Goal: Obtain resource: Obtain resource

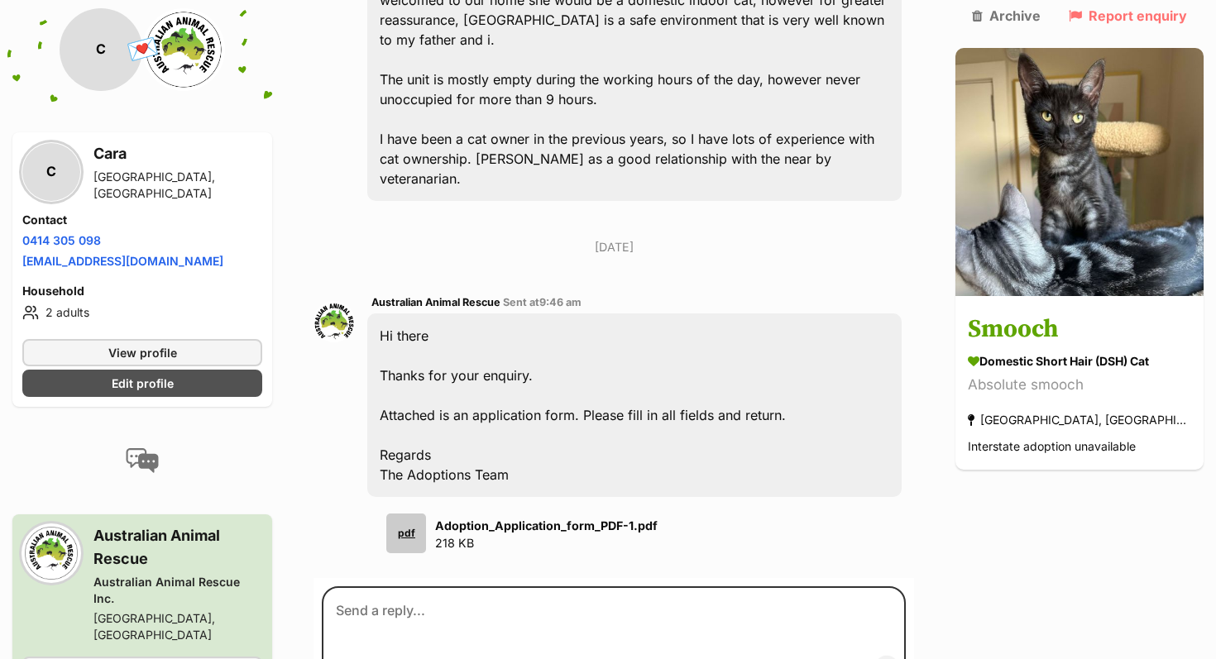
scroll to position [628, 0]
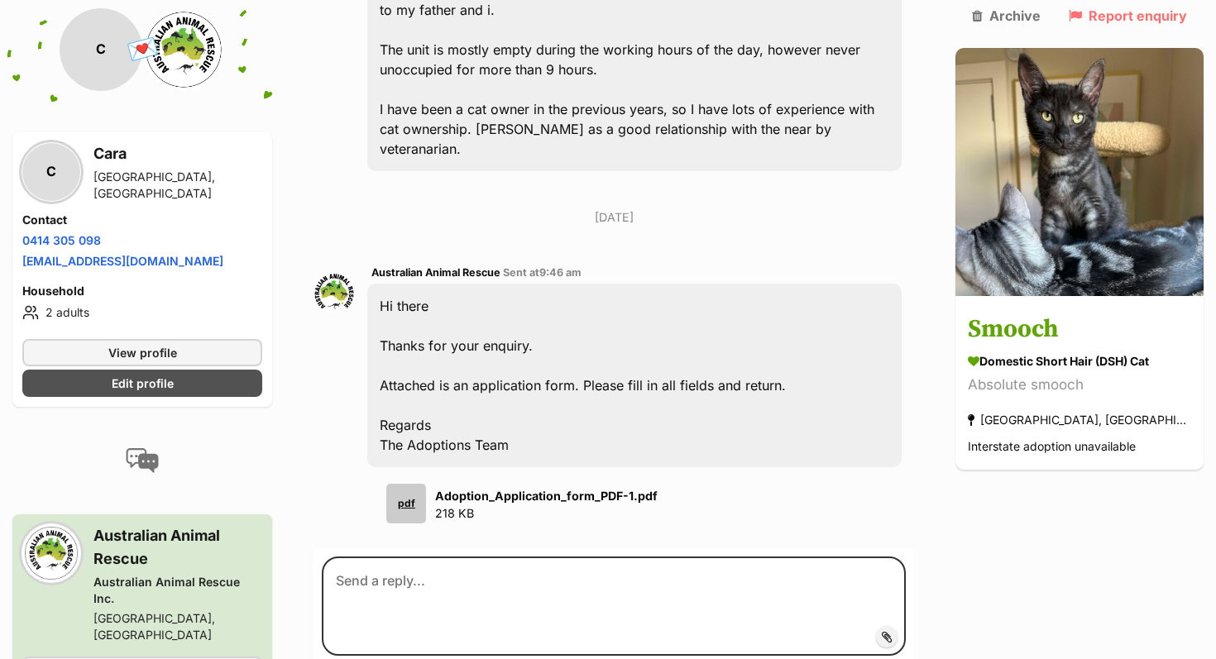
click at [451, 487] on p "Adoption_Application_form_PDF-1.pdf 218 KB" at bounding box center [546, 505] width 222 height 36
click at [415, 484] on div "pdf" at bounding box center [406, 504] width 40 height 40
click at [426, 484] on div "pdf" at bounding box center [406, 504] width 40 height 40
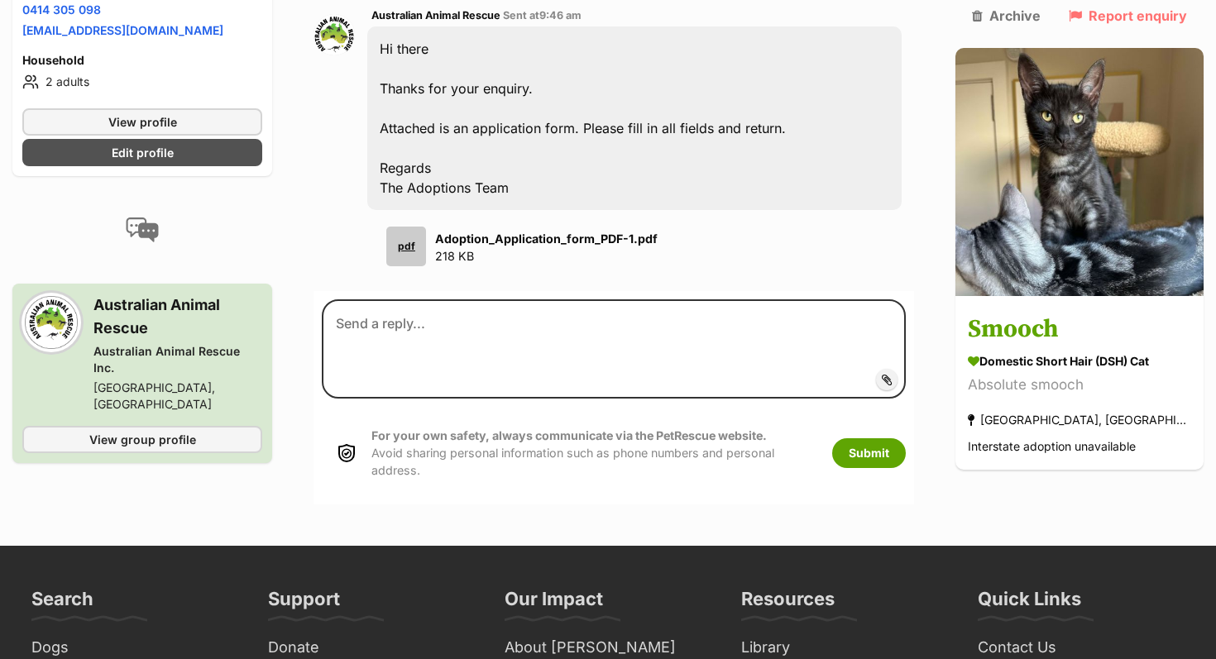
scroll to position [850, 0]
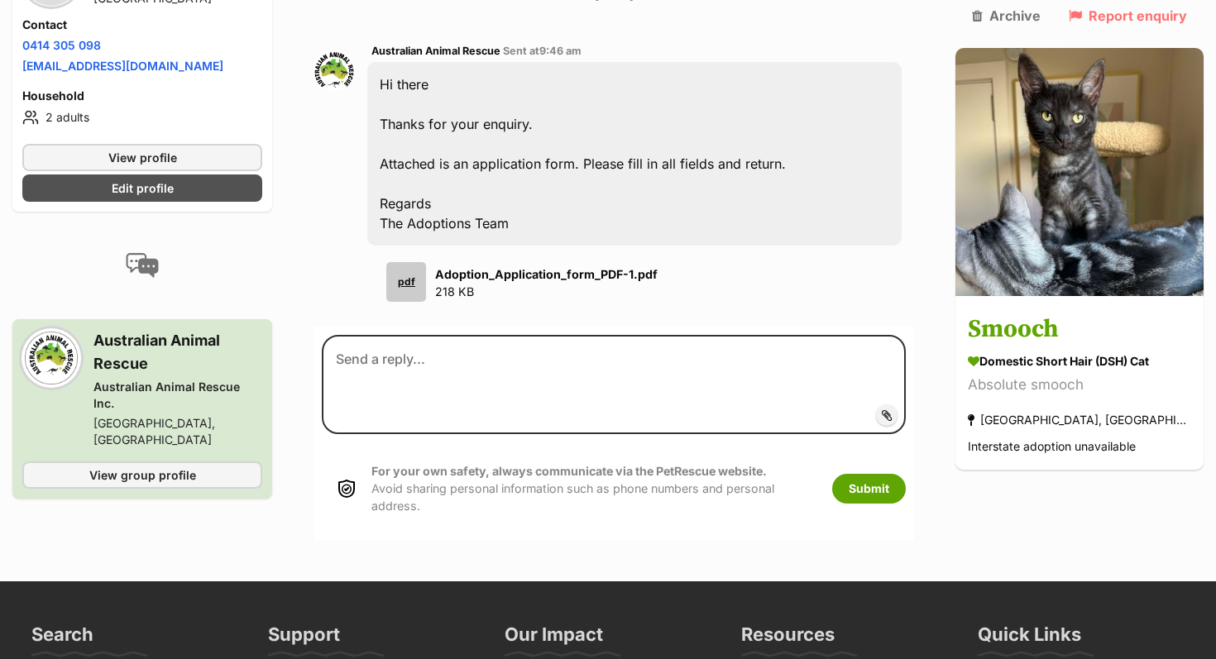
click at [536, 237] on div "Australian Animal Rescue Sent at 9:46 am Hi there Thanks for your enquiry. Atta…" at bounding box center [634, 171] width 534 height 260
click at [536, 262] on div "pdf Adoption_Application_form_PDF-1.pdf 218 KB" at bounding box center [634, 282] width 534 height 40
click at [530, 267] on strong "Adoption_Application_form_PDF-1.pdf" at bounding box center [546, 274] width 222 height 14
click at [517, 269] on p "Adoption_Application_form_PDF-1.pdf 218 KB" at bounding box center [546, 283] width 222 height 36
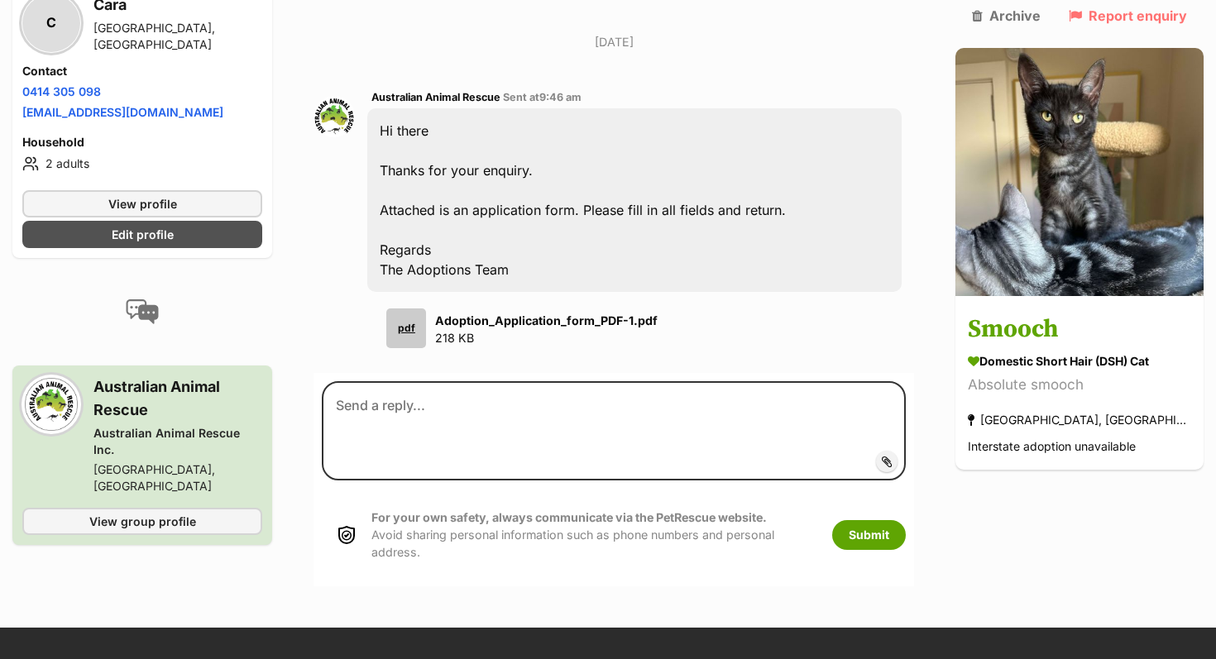
scroll to position [766, 0]
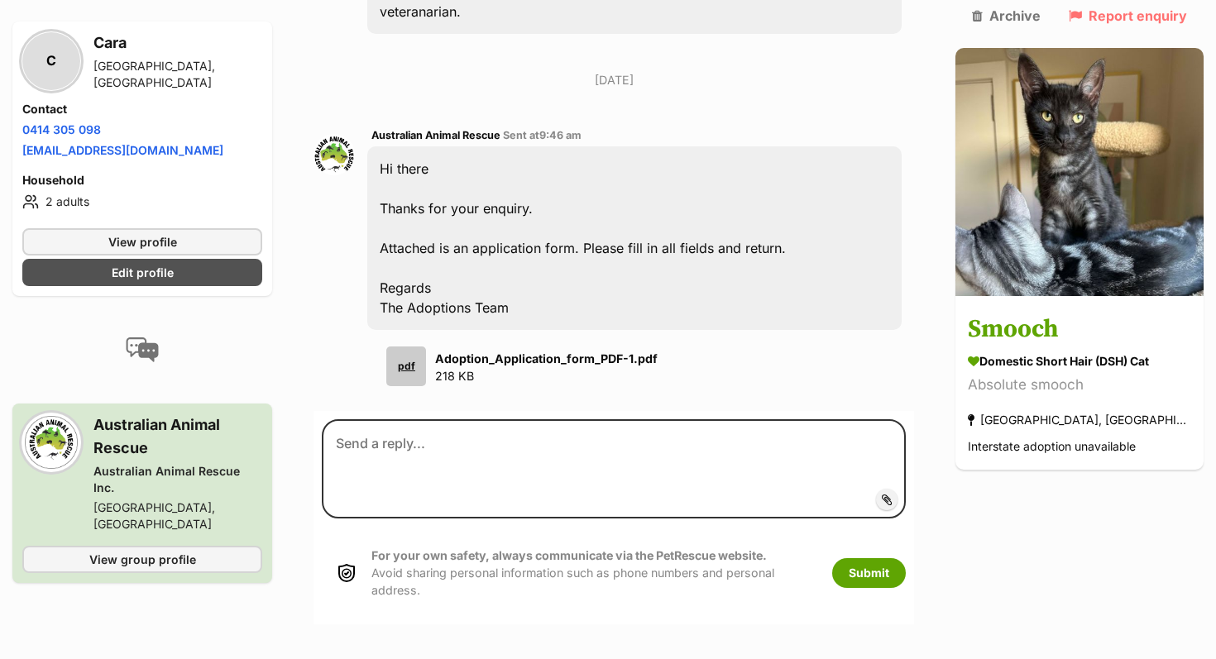
click at [64, 214] on div "C Cara Black Rock North, VIC Contact Phone number Phone number 0414 305 098 Ema…" at bounding box center [142, 158] width 260 height 275
click at [53, 186] on div "Household 2 adults" at bounding box center [142, 193] width 240 height 43
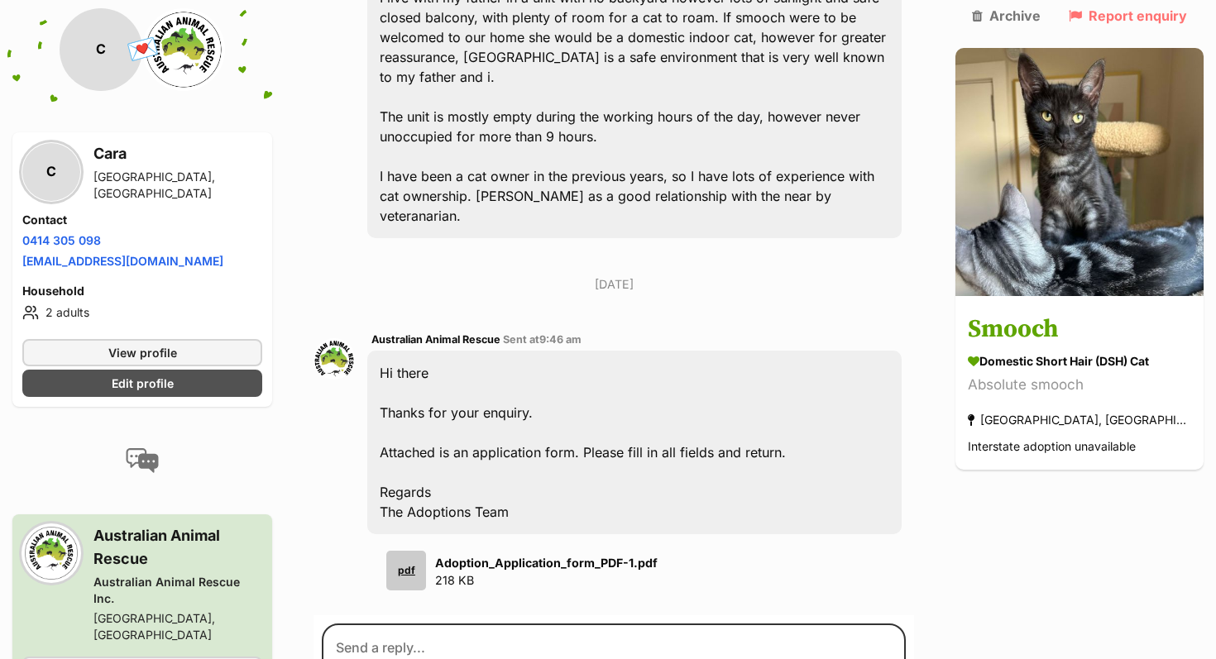
scroll to position [638, 0]
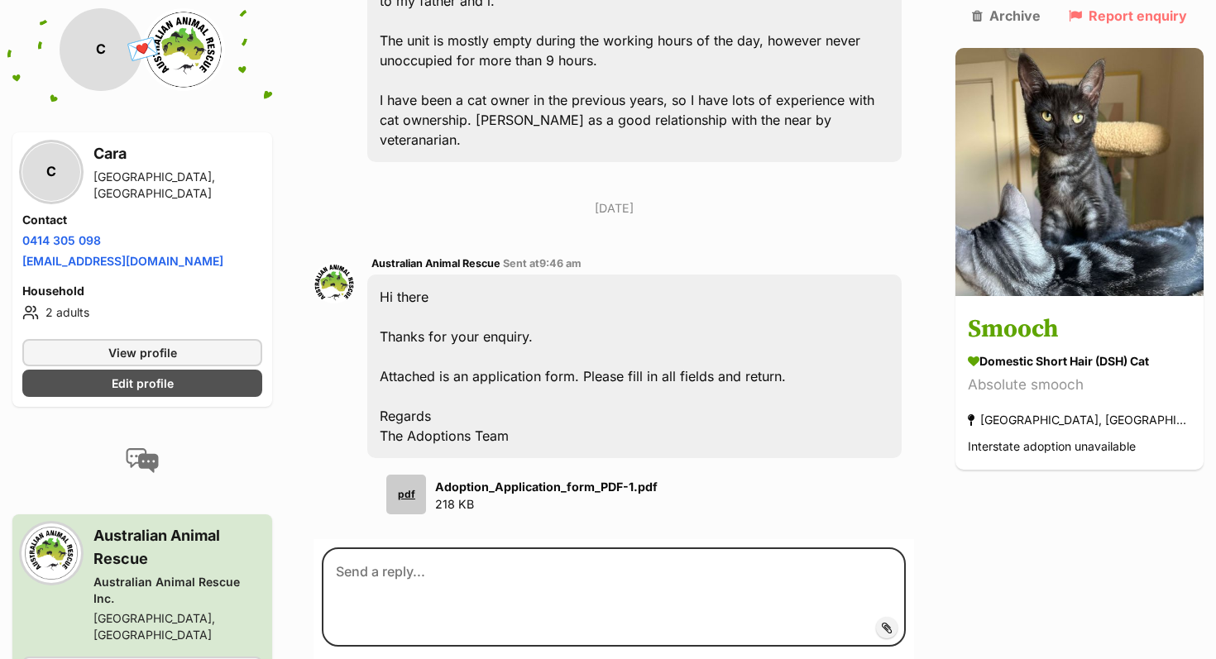
click at [109, 313] on li "2 adults" at bounding box center [142, 313] width 240 height 20
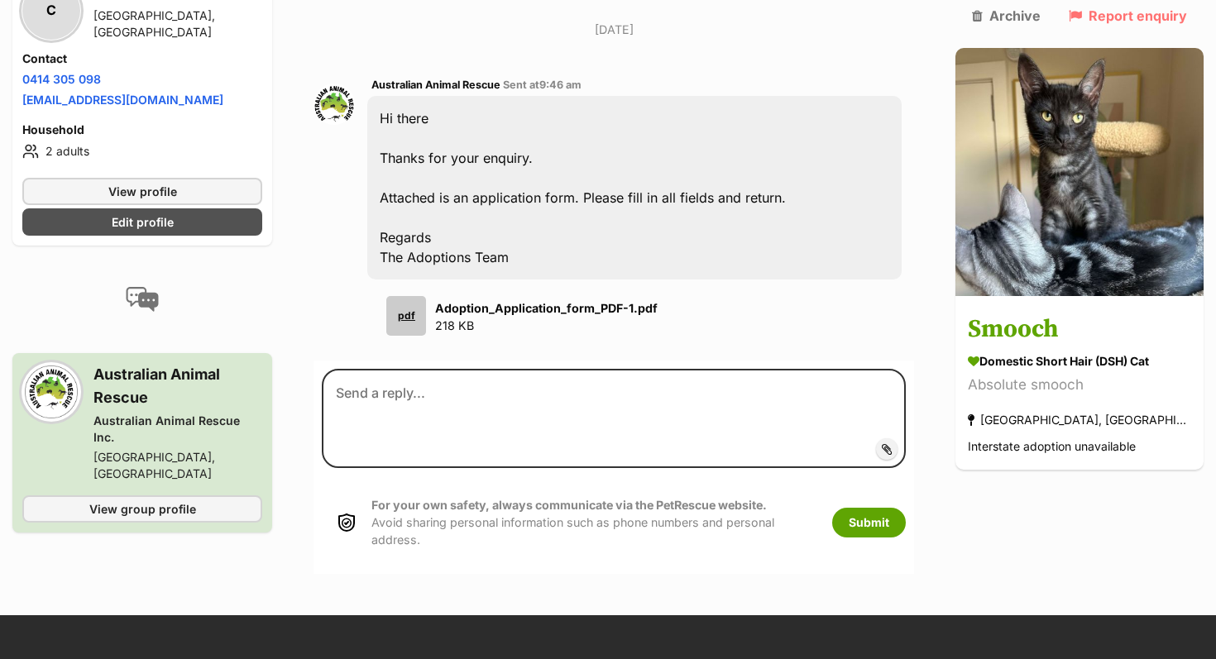
scroll to position [817, 0]
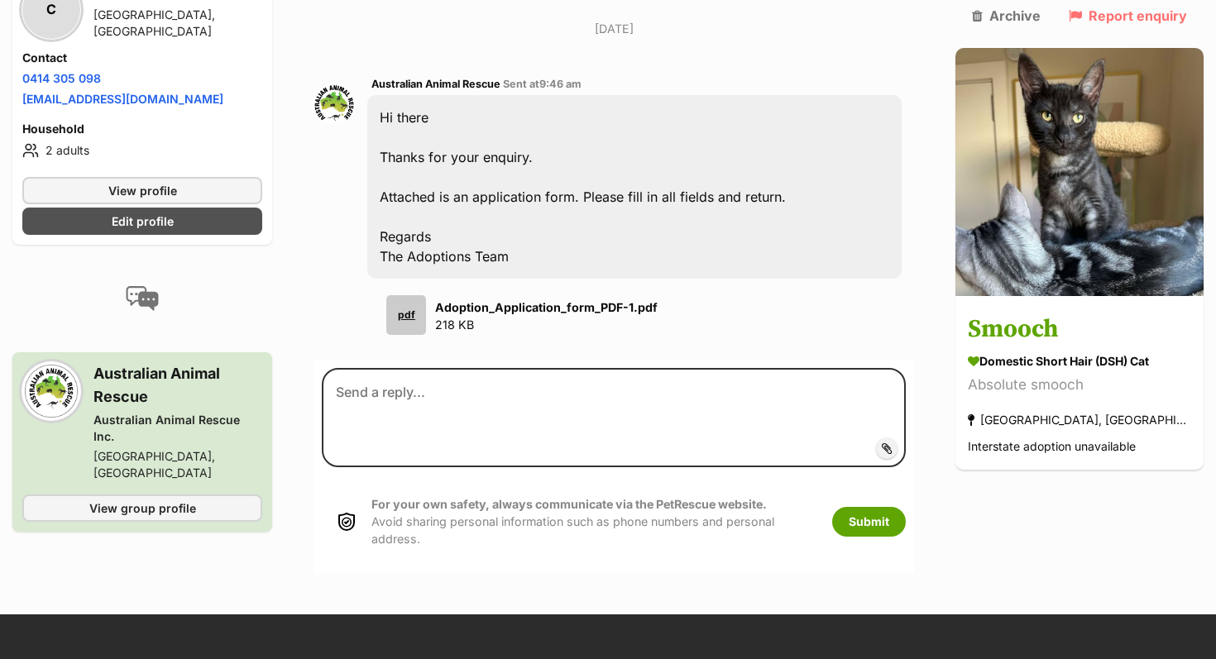
click at [476, 203] on div "Hi there Thanks for your enquiry. Attached is an application form. Please fill …" at bounding box center [634, 187] width 534 height 184
click at [417, 295] on div "pdf" at bounding box center [406, 315] width 40 height 40
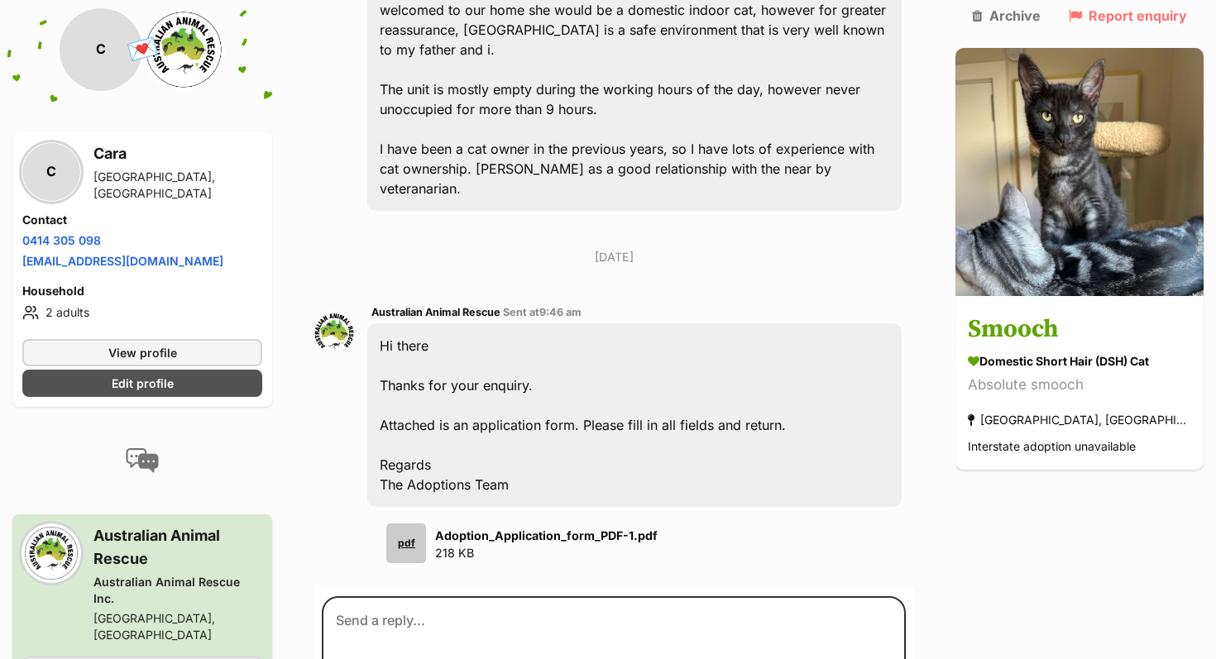
scroll to position [528, 0]
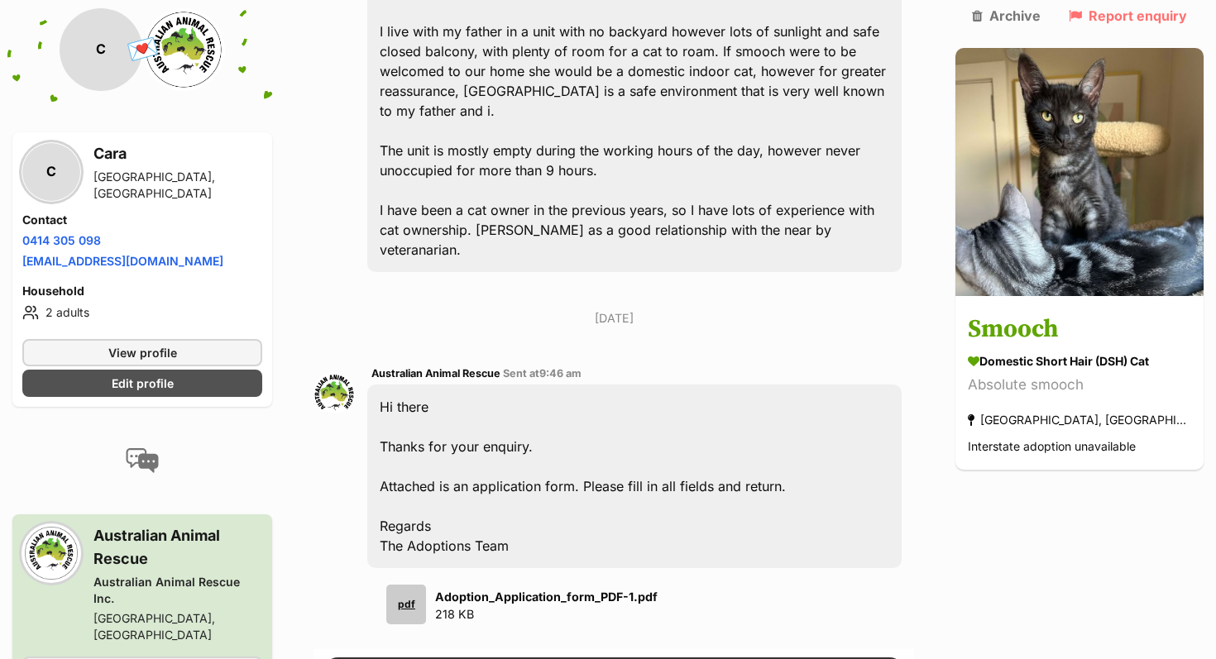
click at [514, 612] on div "Australian Animal Rescue Sent at 9:46 am Hi there Thanks for your enquiry. Atta…" at bounding box center [613, 493] width 600 height 285
click at [477, 563] on div "Australian Animal Rescue Sent at 9:46 am Hi there Thanks for your enquiry. Atta…" at bounding box center [634, 494] width 534 height 260
click at [408, 588] on div "pdf" at bounding box center [406, 605] width 40 height 40
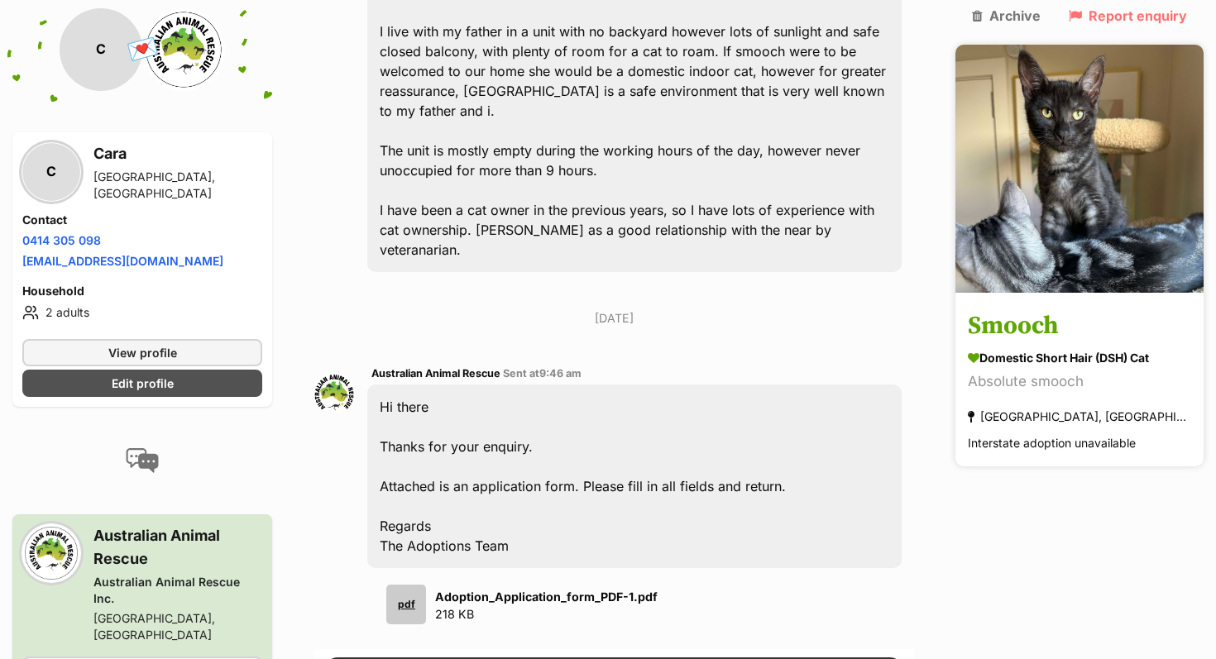
click at [1110, 308] on h3 "Smooch" at bounding box center [1078, 326] width 223 height 37
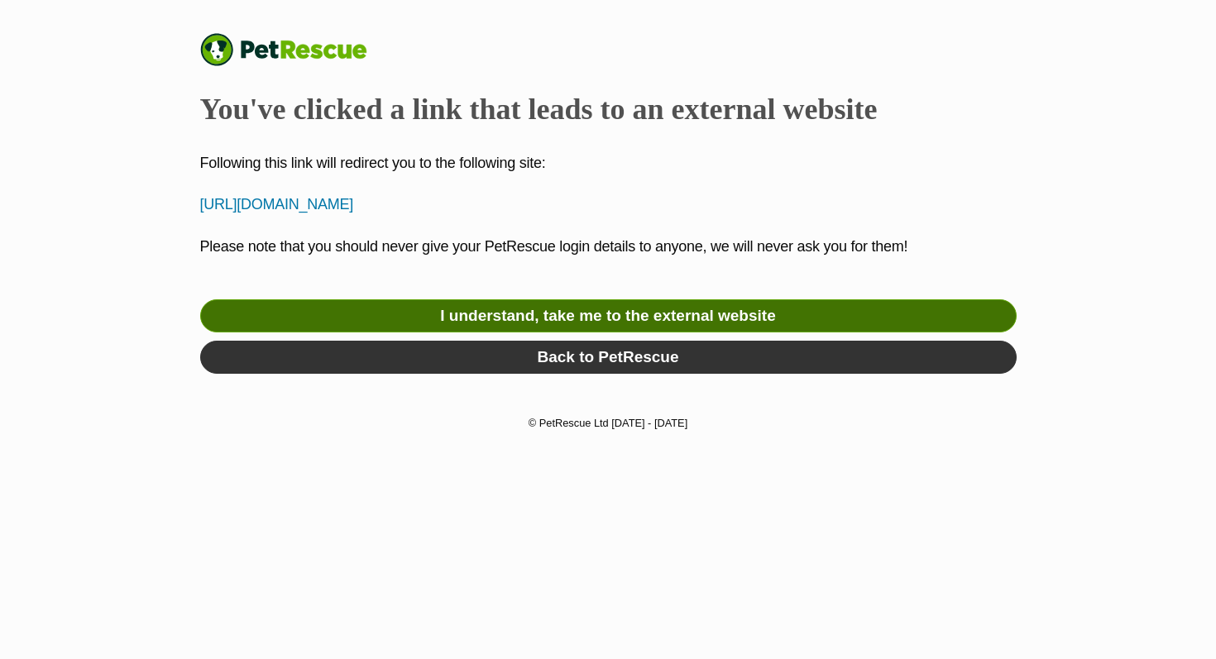
click at [556, 303] on link "I understand, take me to the external website" at bounding box center [608, 315] width 816 height 33
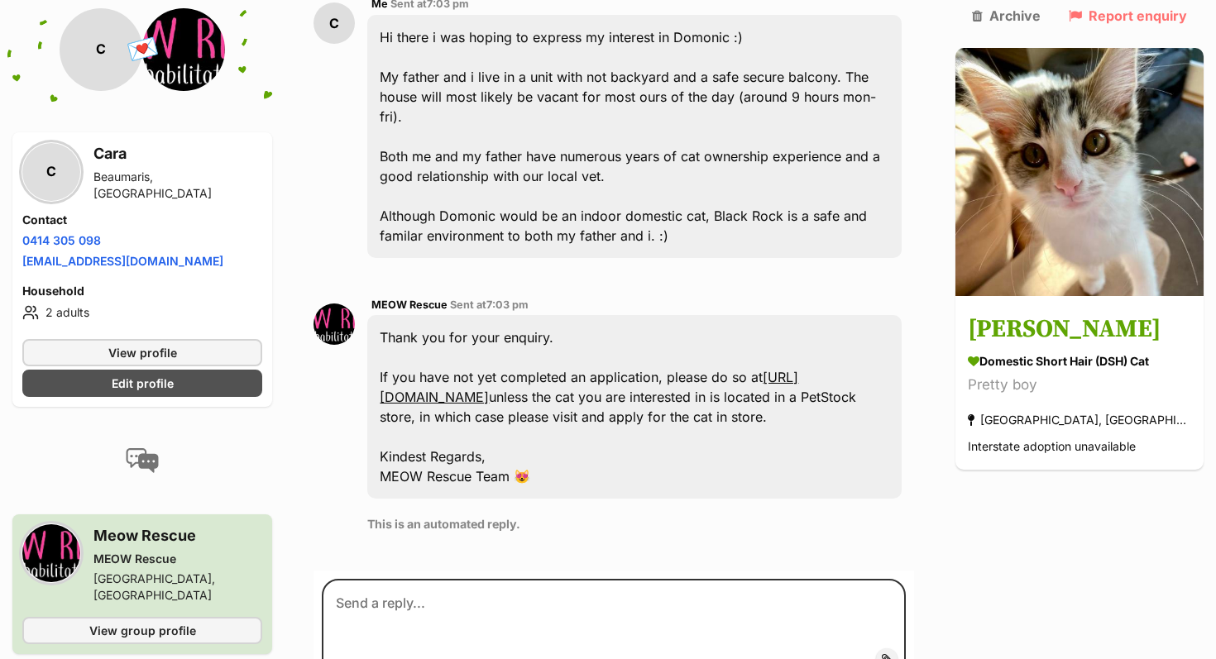
scroll to position [453, 0]
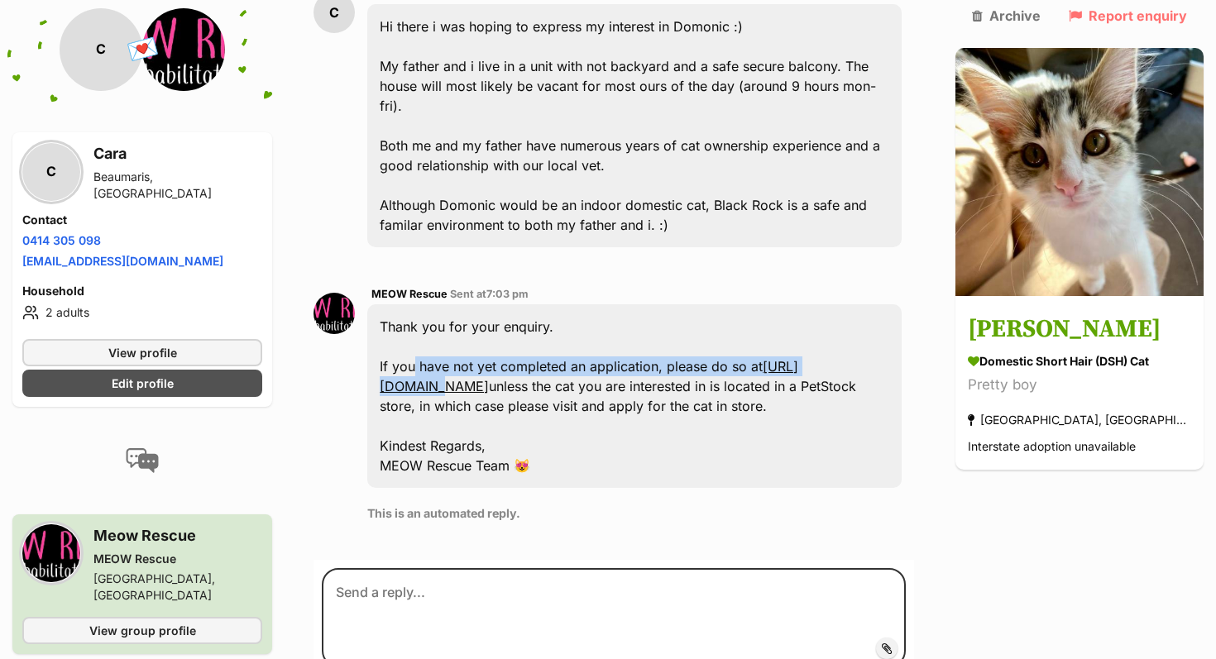
drag, startPoint x: 420, startPoint y: 295, endPoint x: 468, endPoint y: 317, distance: 52.6
click at [468, 317] on div "Thank you for your enquiry. If you have not yet completed an application, pleas…" at bounding box center [634, 396] width 534 height 184
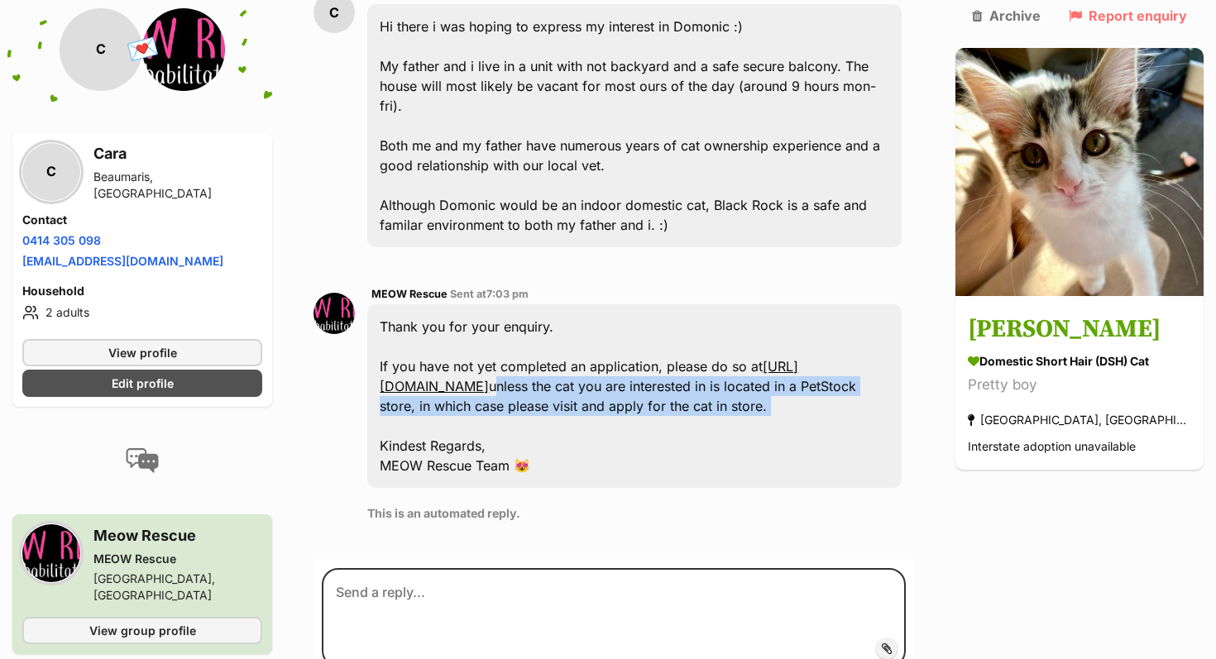
drag, startPoint x: 668, startPoint y: 318, endPoint x: 675, endPoint y: 359, distance: 41.1
click at [676, 359] on div "Thank you for your enquiry. If you have not yet completed an application, pleas…" at bounding box center [634, 396] width 534 height 184
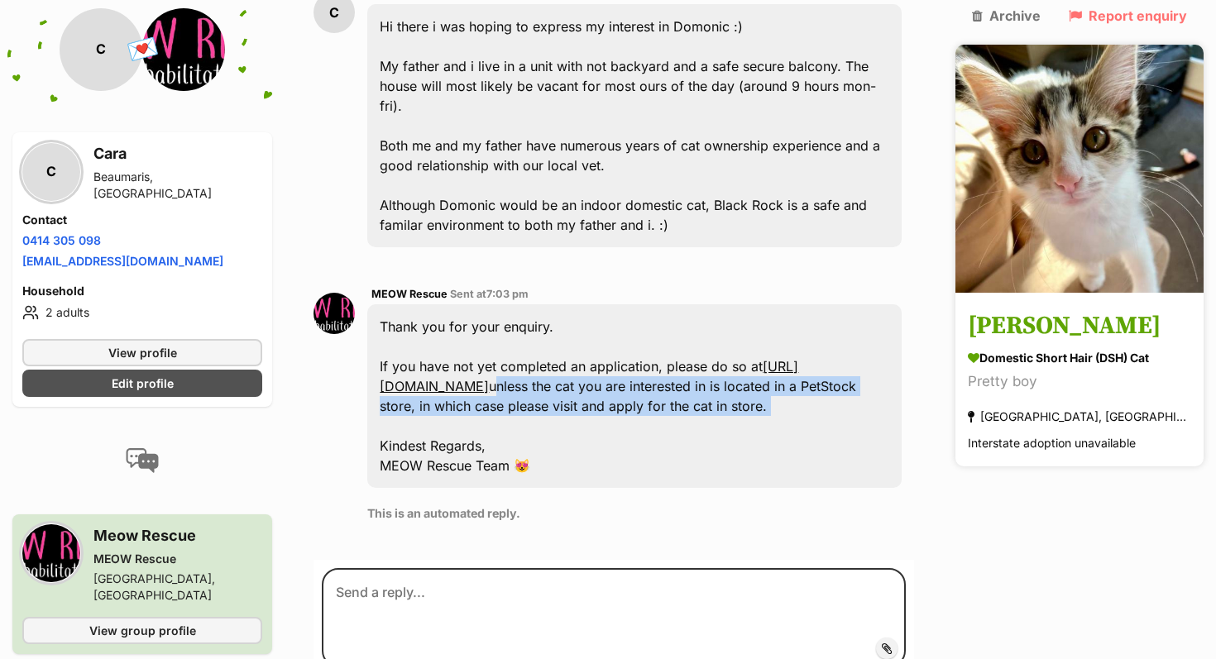
click at [1086, 296] on link "Dominic Domestic Short Hair (DSH) Cat Pretty boy Brighton East, VIC Interstate …" at bounding box center [1079, 381] width 248 height 171
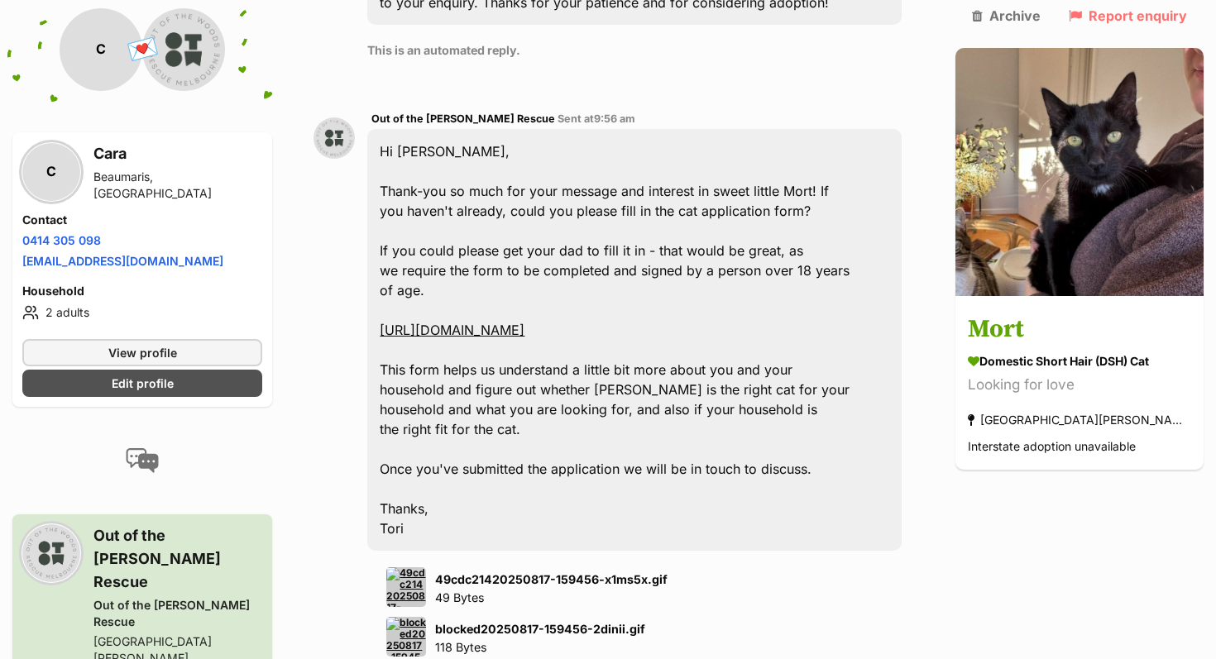
scroll to position [1076, 0]
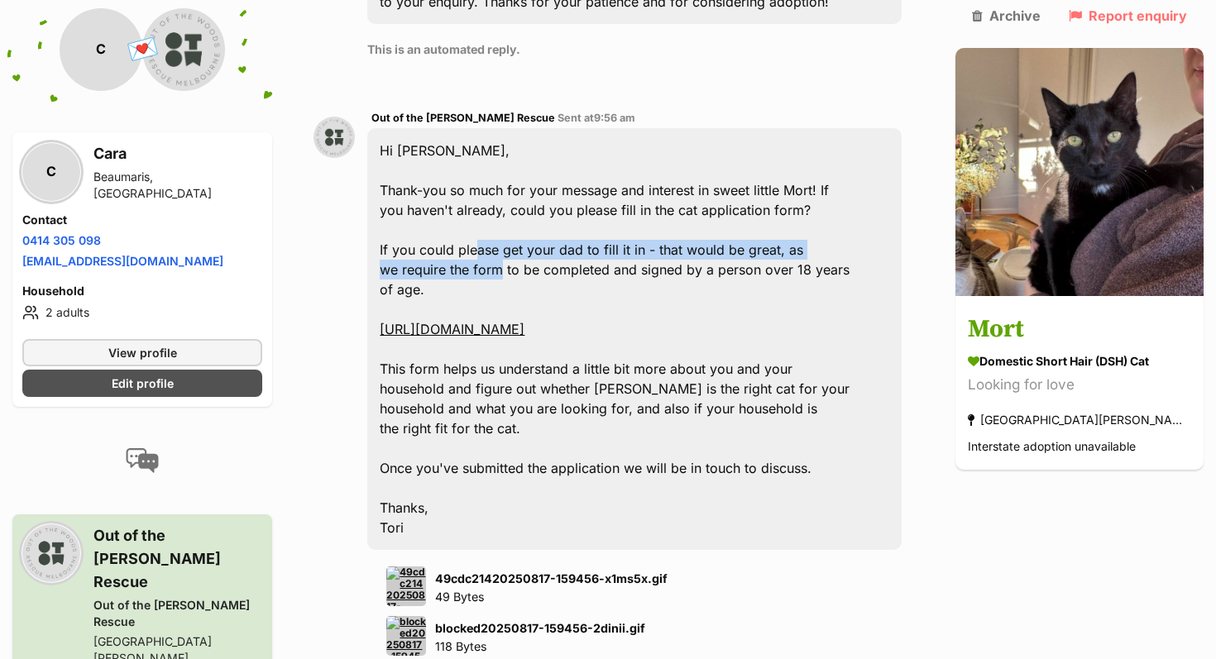
drag, startPoint x: 488, startPoint y: 186, endPoint x: 514, endPoint y: 210, distance: 35.7
click at [514, 210] on div "Hi Cara, Thank-you so much for your message and interest in sweet little Mort! …" at bounding box center [634, 339] width 534 height 422
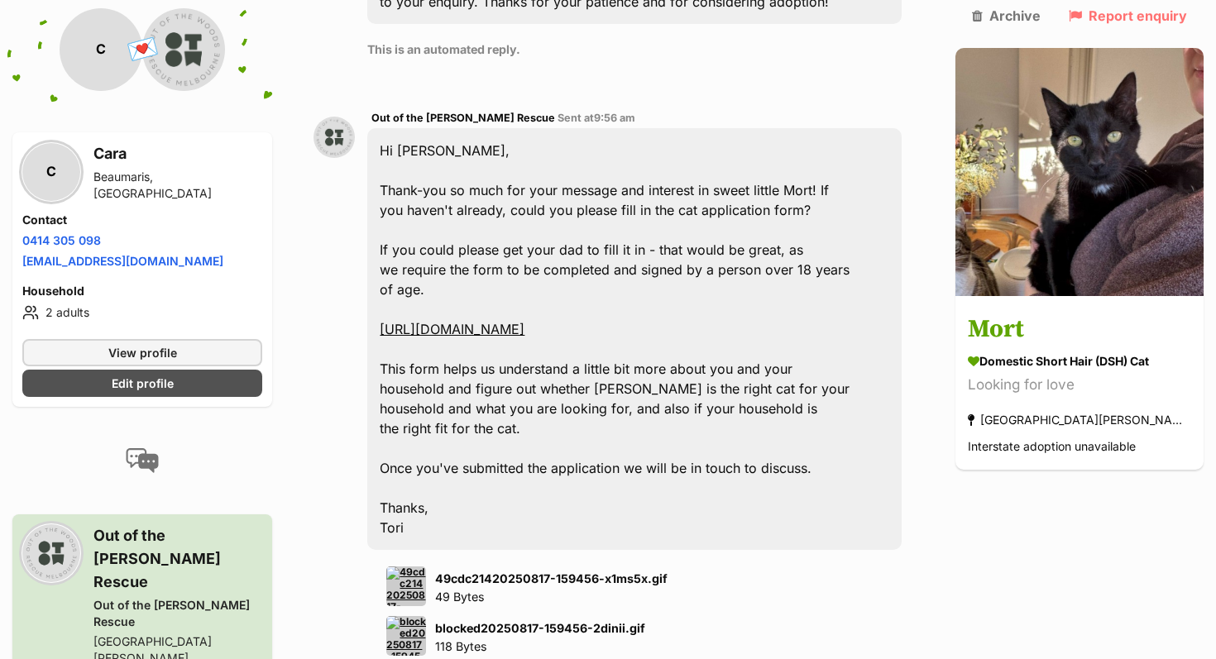
click at [527, 208] on div "Hi Cara, Thank-you so much for your message and interest in sweet little Mort! …" at bounding box center [634, 339] width 534 height 422
drag, startPoint x: 527, startPoint y: 208, endPoint x: 552, endPoint y: 273, distance: 69.9
click at [552, 273] on div "Hi Cara, Thank-you so much for your message and interest in sweet little Mort! …" at bounding box center [634, 339] width 534 height 422
click at [486, 203] on div "Hi Cara, Thank-you so much for your message and interest in sweet little Mort! …" at bounding box center [634, 339] width 534 height 422
click at [538, 571] on strong "49cdc21420250817-159456-x1ms5x.gif" at bounding box center [551, 578] width 232 height 14
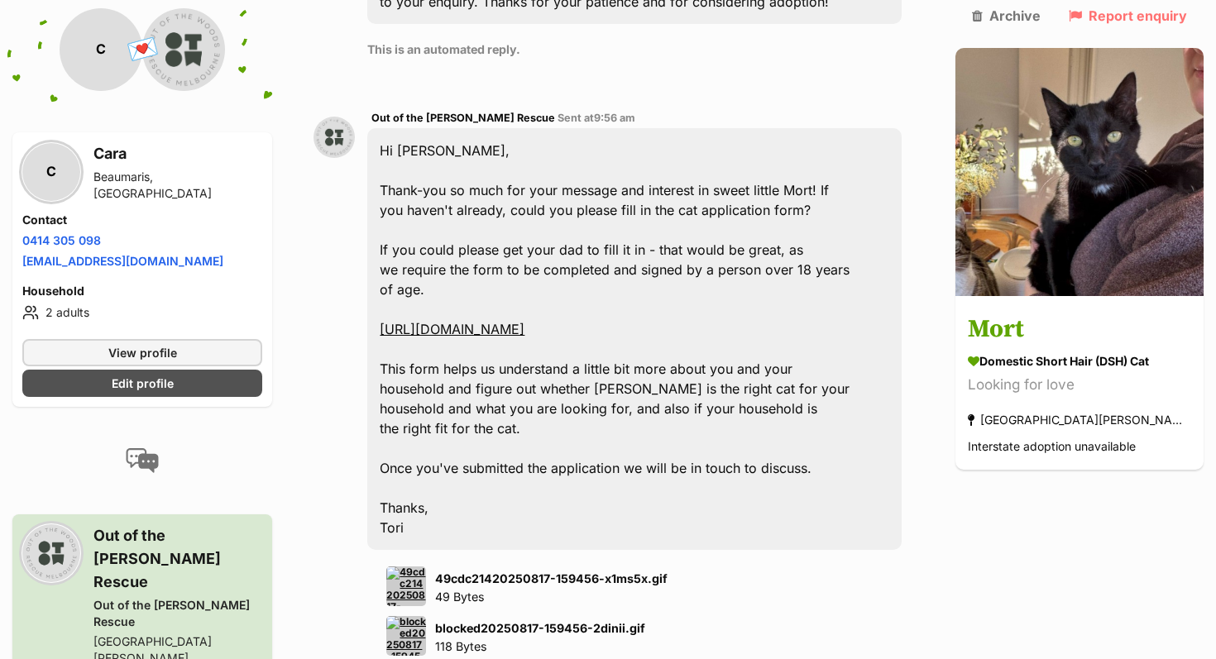
click at [458, 571] on strong "49cdc21420250817-159456-x1ms5x.gif" at bounding box center [551, 578] width 232 height 14
click at [424, 566] on img at bounding box center [406, 586] width 40 height 40
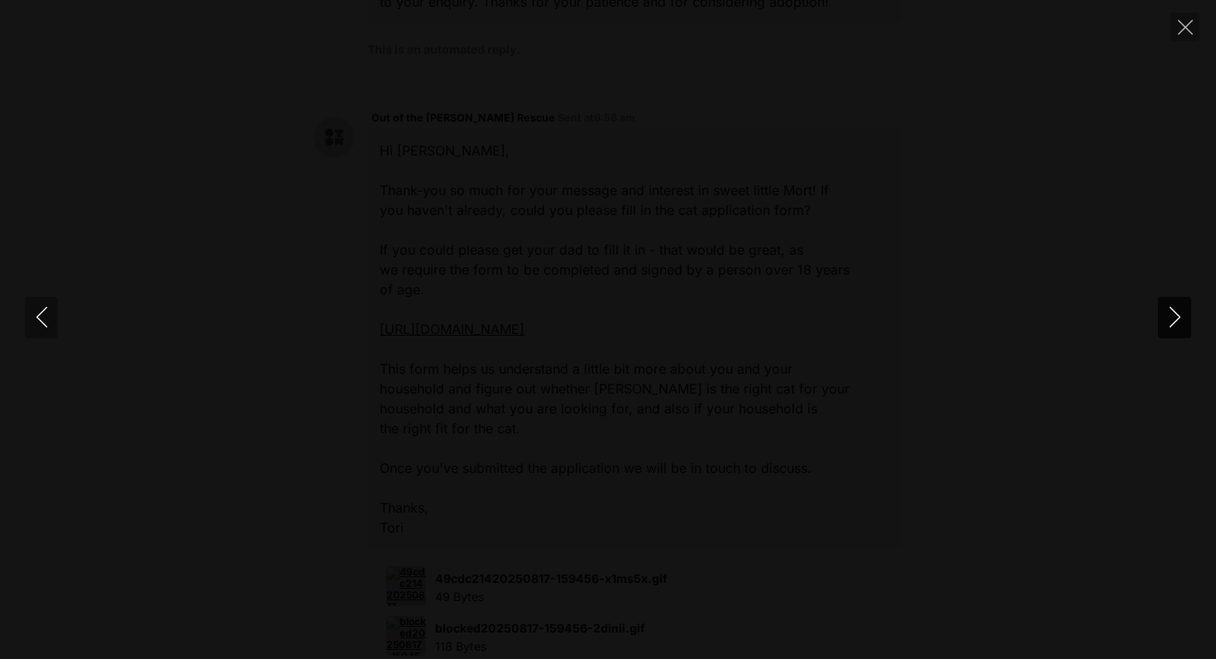
click at [1164, 330] on button "Next" at bounding box center [1174, 317] width 33 height 41
click at [49, 317] on icon "Previous" at bounding box center [41, 317] width 21 height 21
click at [367, 330] on div at bounding box center [608, 330] width 1216 height 0
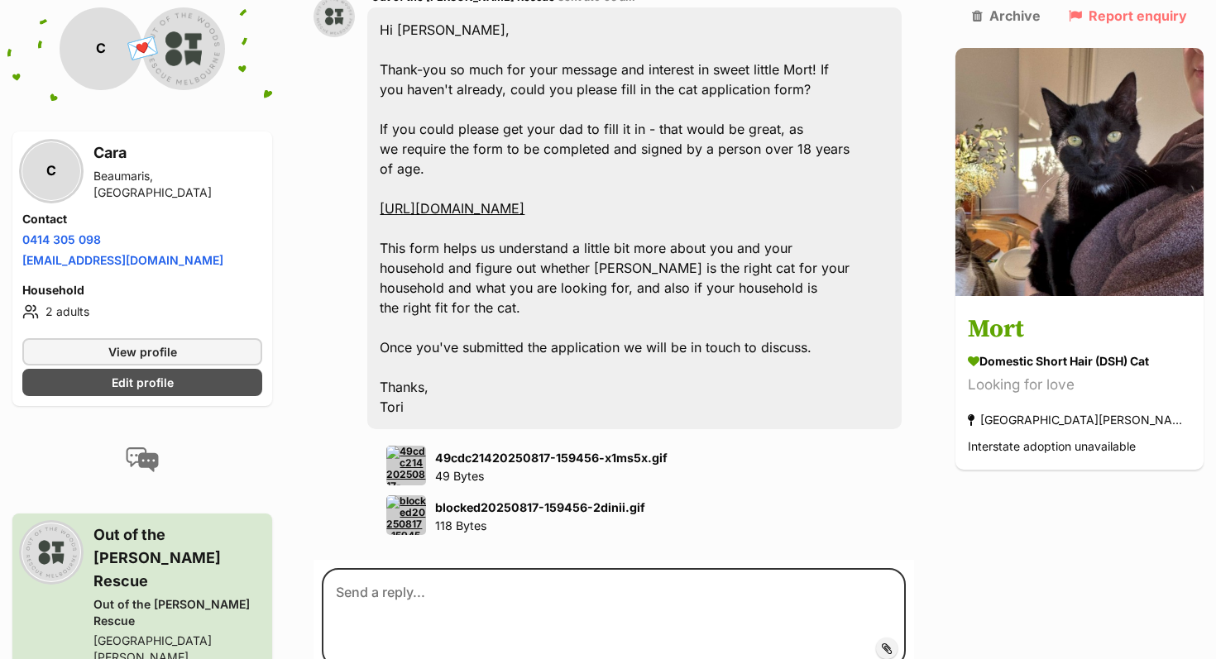
scroll to position [1192, 0]
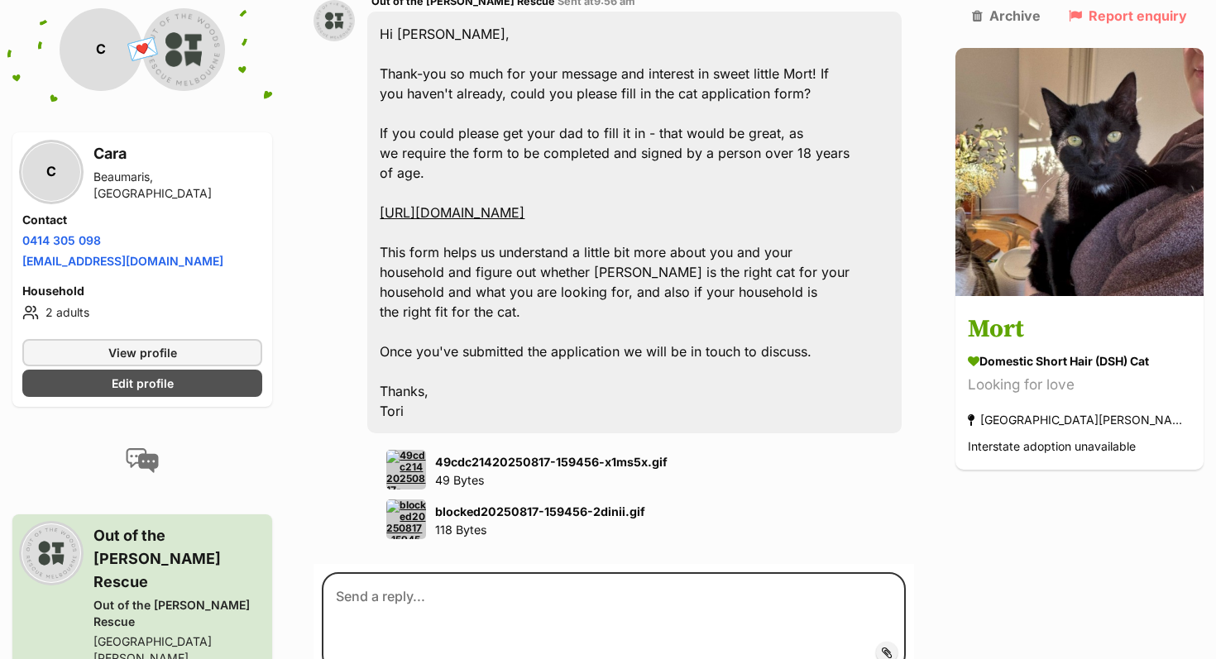
click at [470, 204] on link "https://form.jotform.com/251231883650051" at bounding box center [452, 212] width 145 height 17
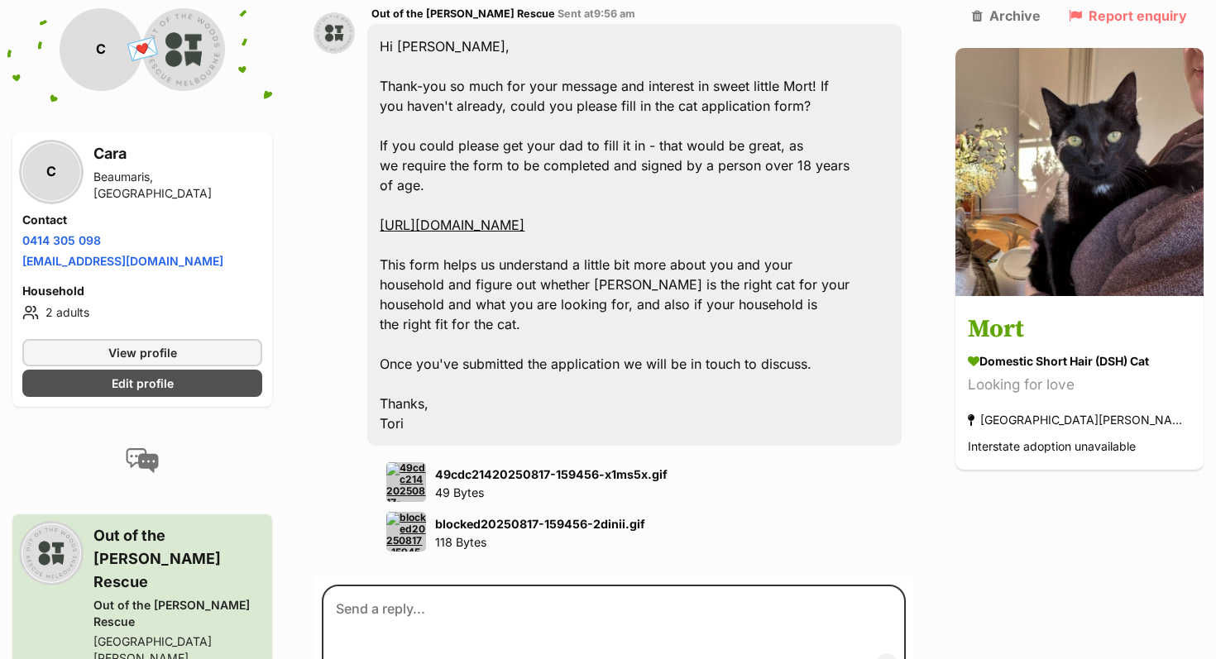
scroll to position [1282, 0]
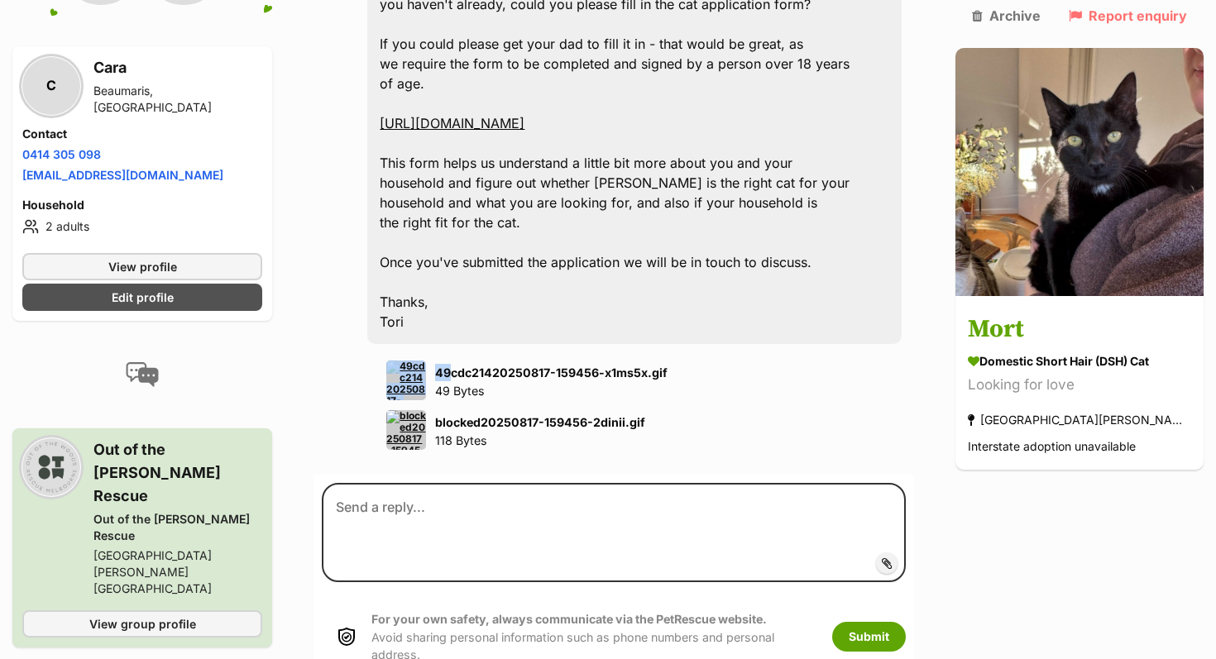
drag, startPoint x: 463, startPoint y: 308, endPoint x: 440, endPoint y: 284, distance: 33.9
click at [440, 284] on div "Out of the Woods Rescue Sent at 9:56 am Hi Cara, Thank-you so much for your mes…" at bounding box center [634, 176] width 534 height 548
click at [339, 301] on div "Out of the Woods Rescue Sent at 9:56 am Hi Cara, Thank-you so much for your mes…" at bounding box center [613, 176] width 600 height 573
click at [414, 361] on img at bounding box center [406, 381] width 40 height 40
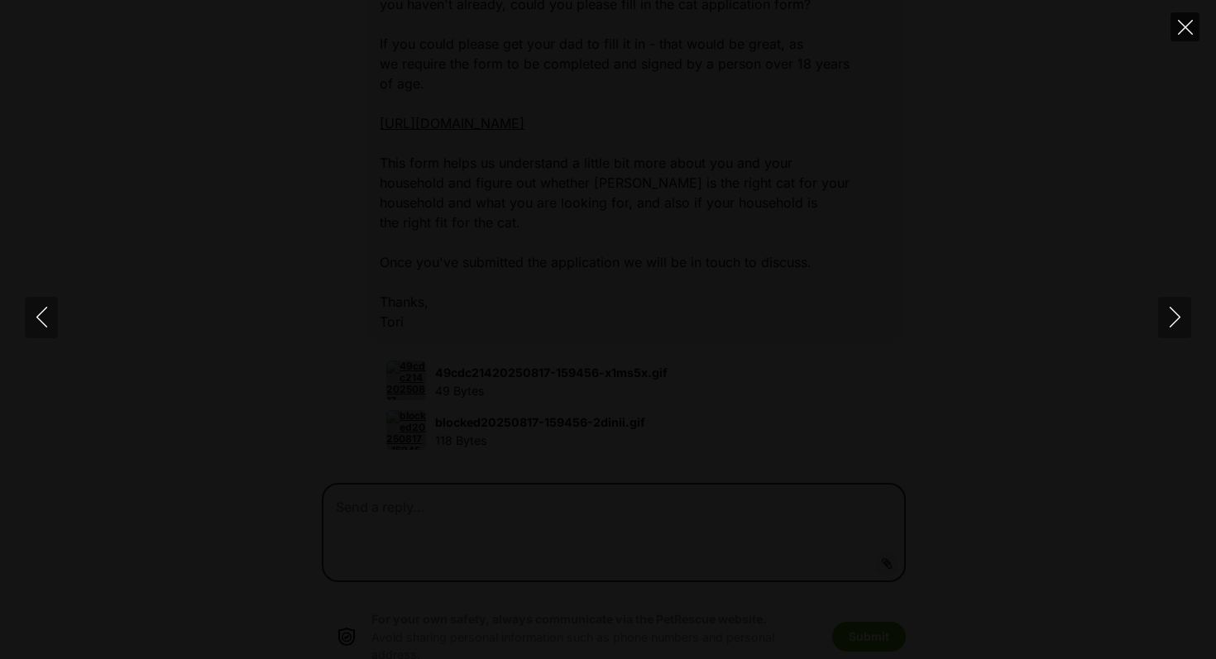
click at [1179, 29] on icon "Close" at bounding box center [1185, 27] width 15 height 15
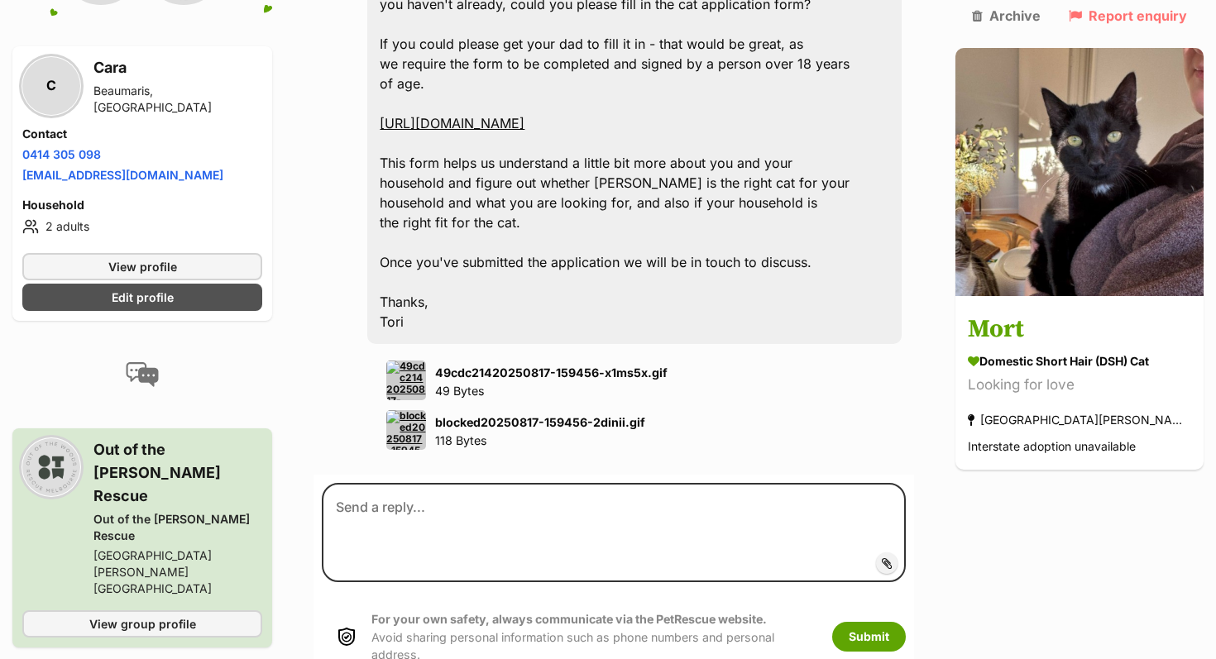
click at [507, 365] on strong "49cdc21420250817-159456-x1ms5x.gif" at bounding box center [551, 372] width 232 height 14
click at [386, 361] on div "49cdc21420250817-159456-x1ms5x.gif 49 Bytes" at bounding box center [634, 381] width 534 height 40
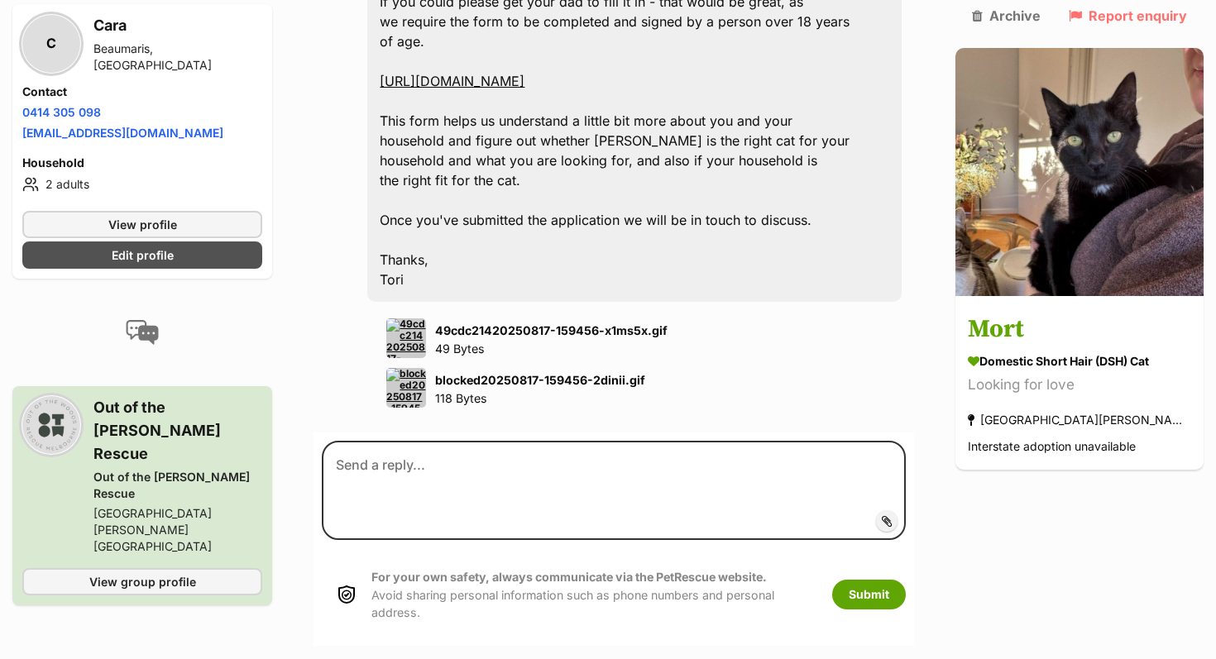
scroll to position [1356, 0]
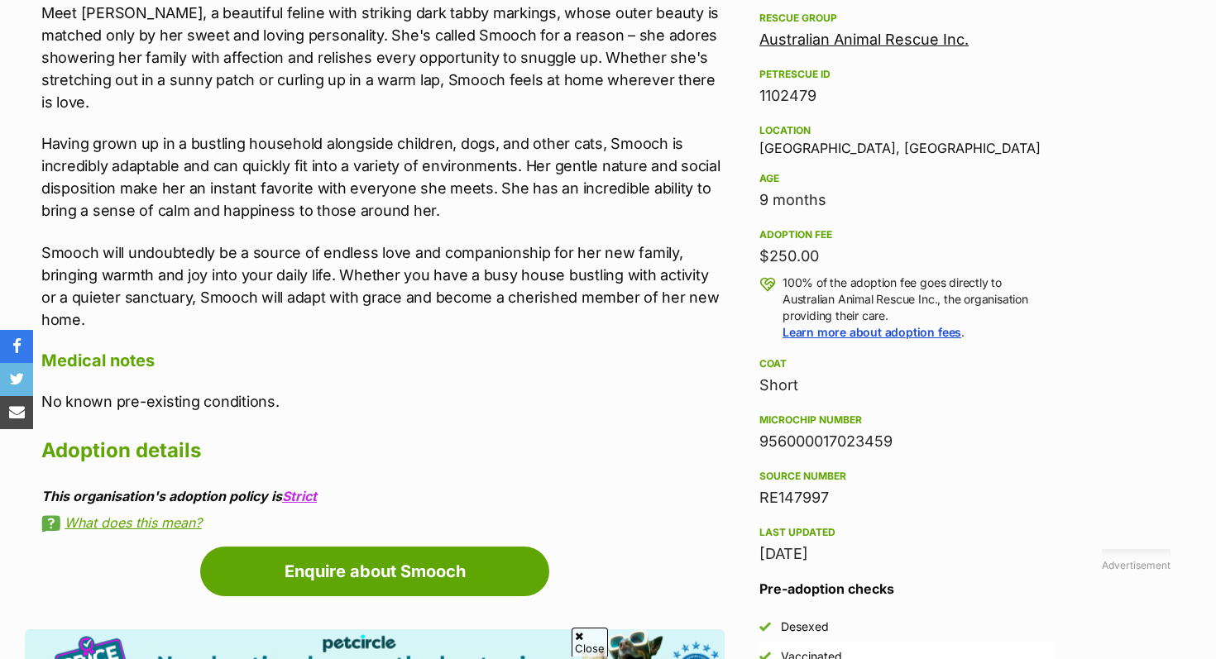
drag, startPoint x: 758, startPoint y: 444, endPoint x: 984, endPoint y: 438, distance: 225.8
click at [984, 438] on div "956000017023459" at bounding box center [906, 441] width 294 height 23
copy div "956000017023459"
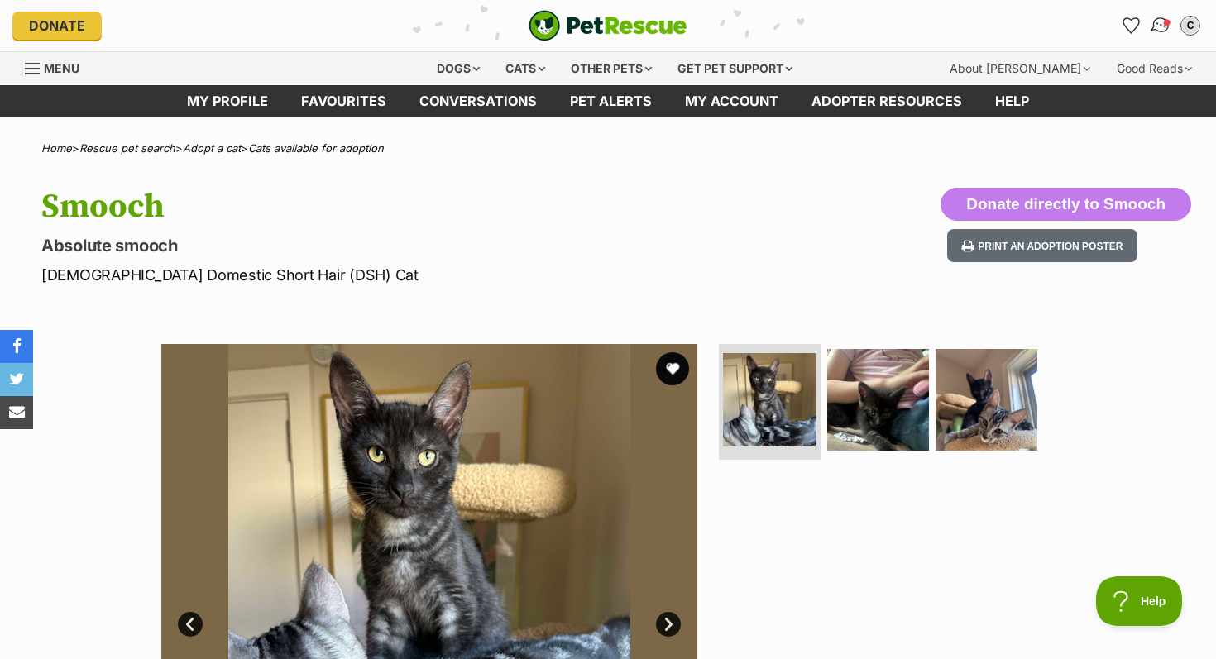
click at [1160, 18] on img "Conversations" at bounding box center [1160, 25] width 22 height 21
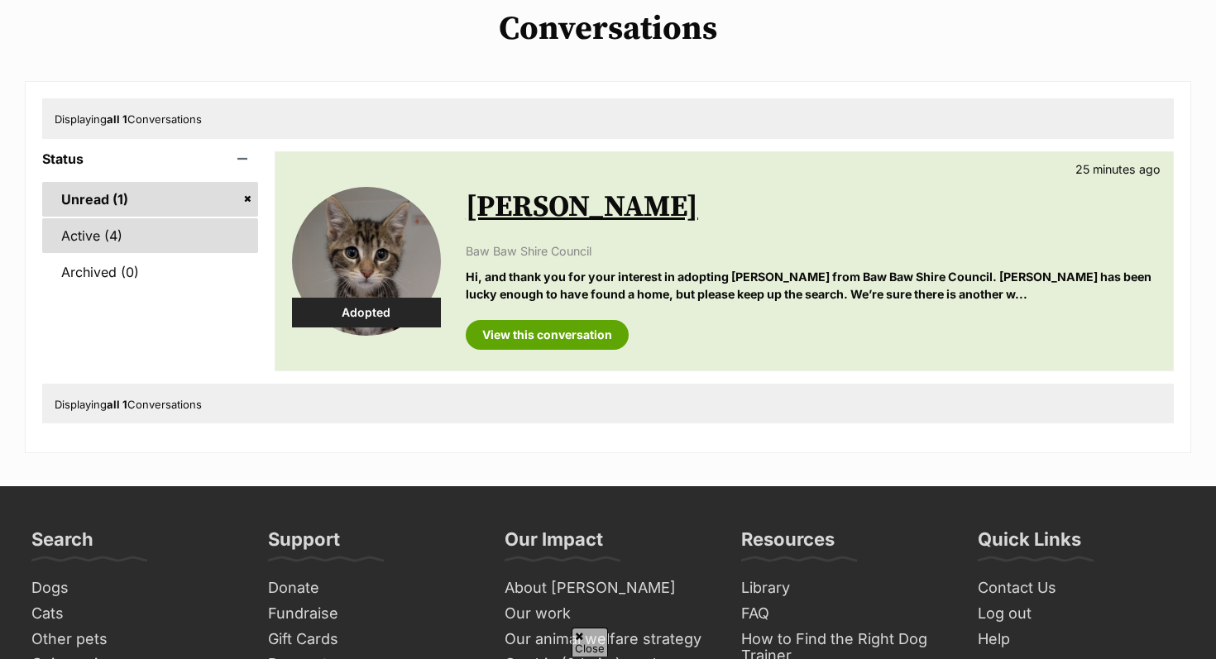
click at [156, 222] on link "Active (4)" at bounding box center [150, 235] width 216 height 35
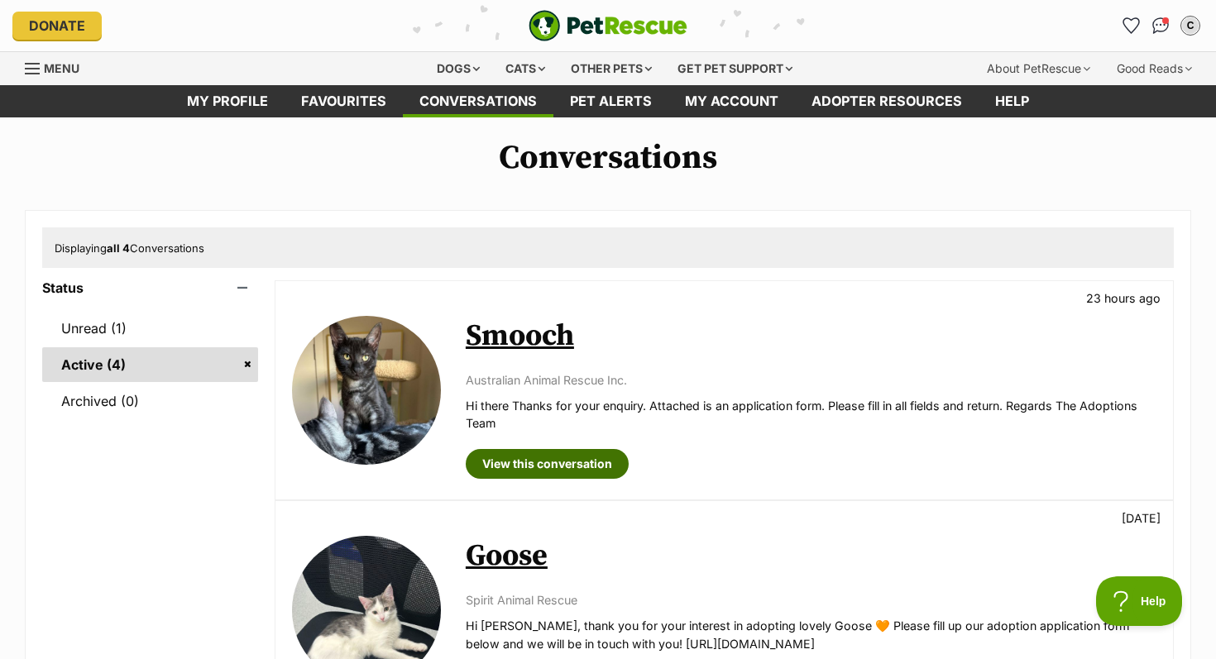
click at [516, 467] on link "View this conversation" at bounding box center [547, 464] width 163 height 30
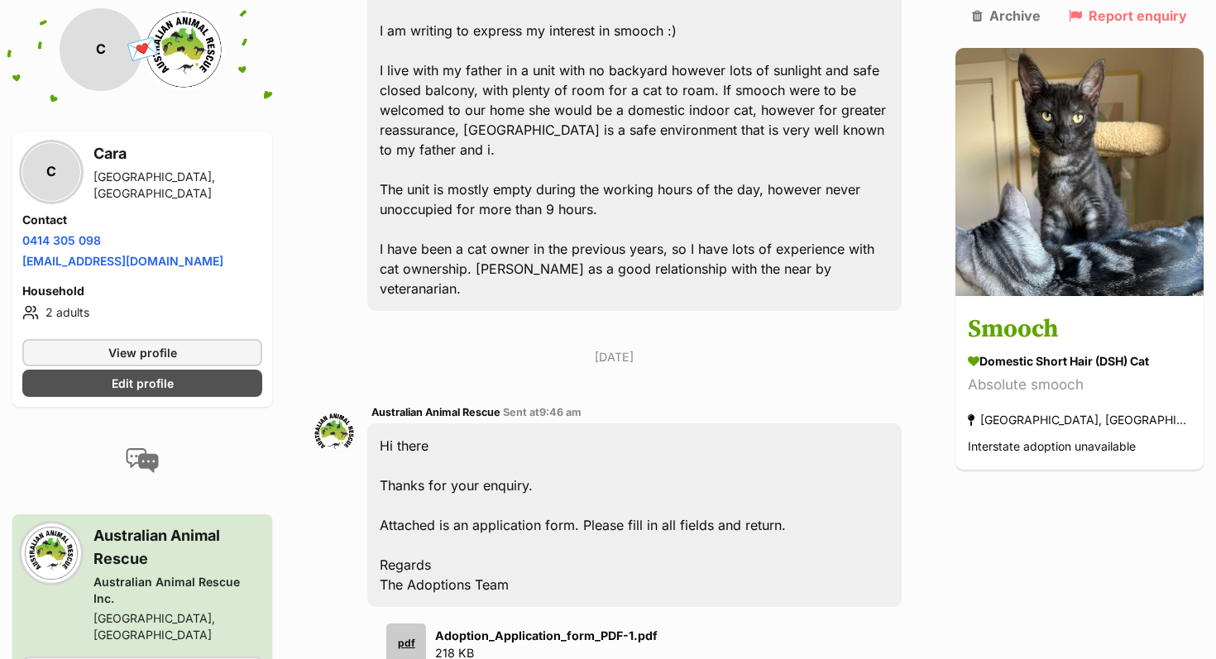
scroll to position [482, 0]
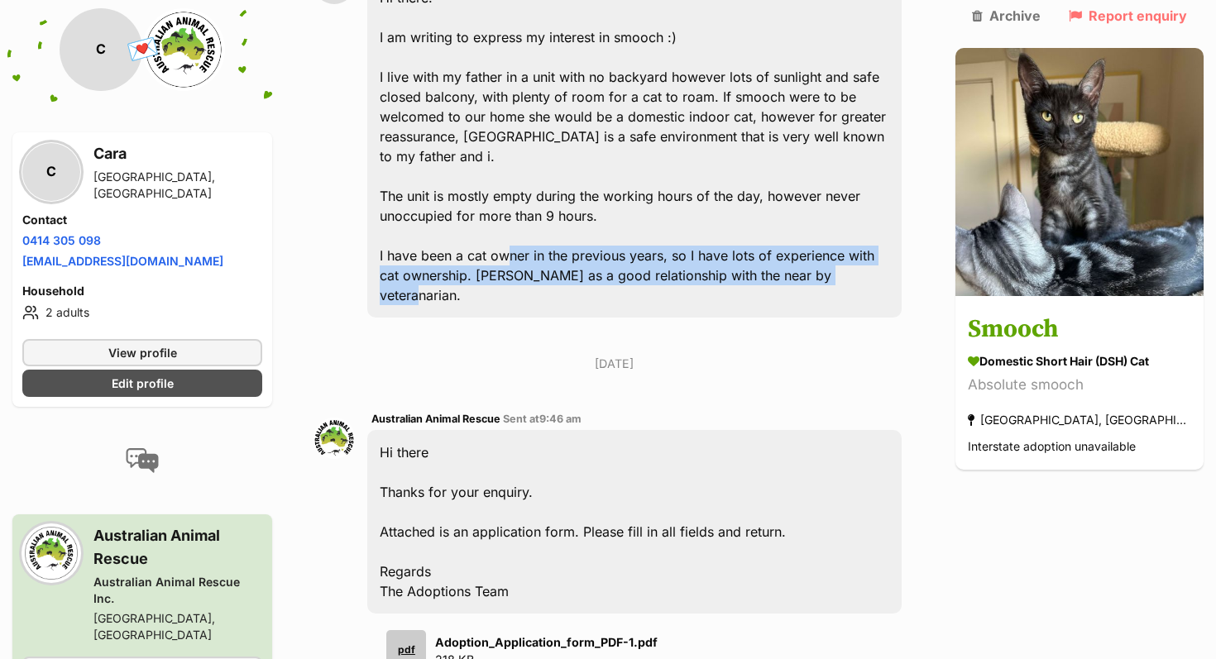
drag, startPoint x: 523, startPoint y: 260, endPoint x: 863, endPoint y: 216, distance: 343.6
click at [864, 224] on div "Hi there! I am writing to express my interest in smooch :) I live with my fathe…" at bounding box center [634, 146] width 534 height 342
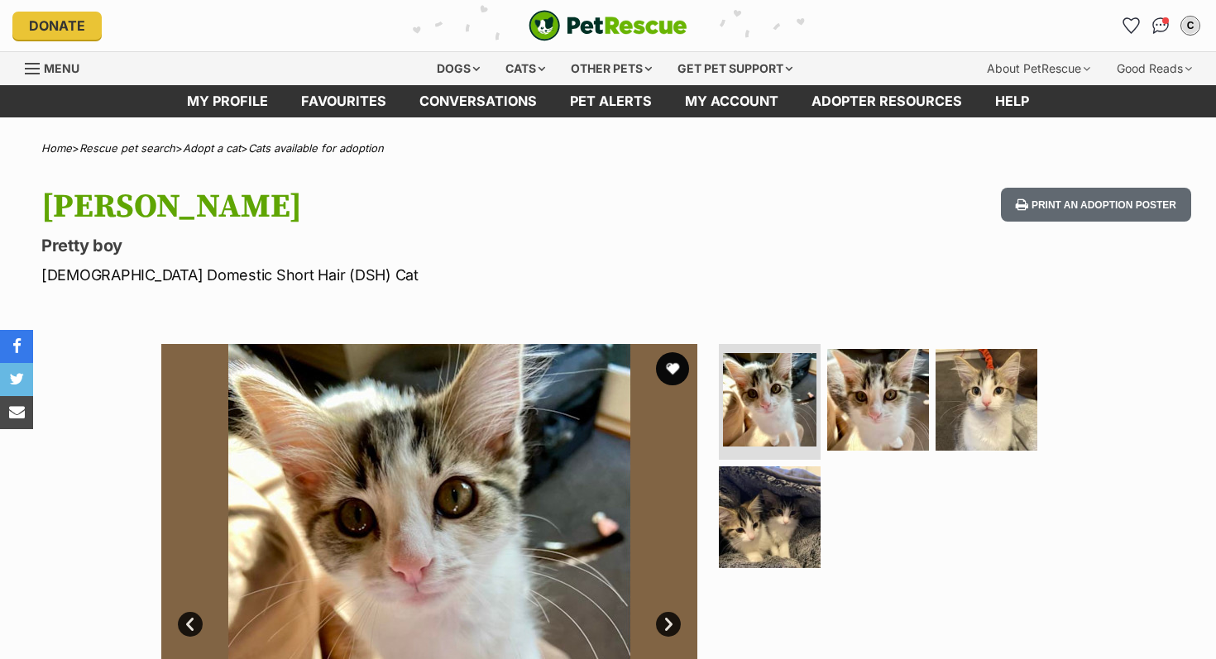
scroll to position [127, 0]
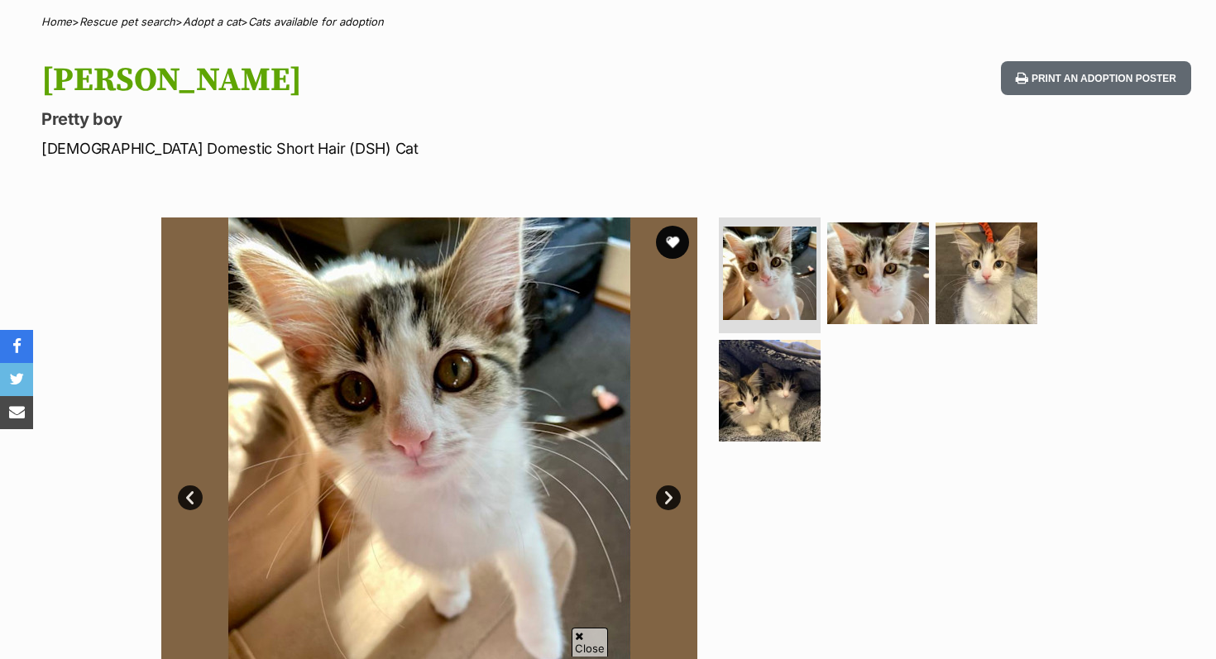
click at [668, 492] on link "Next" at bounding box center [668, 497] width 25 height 25
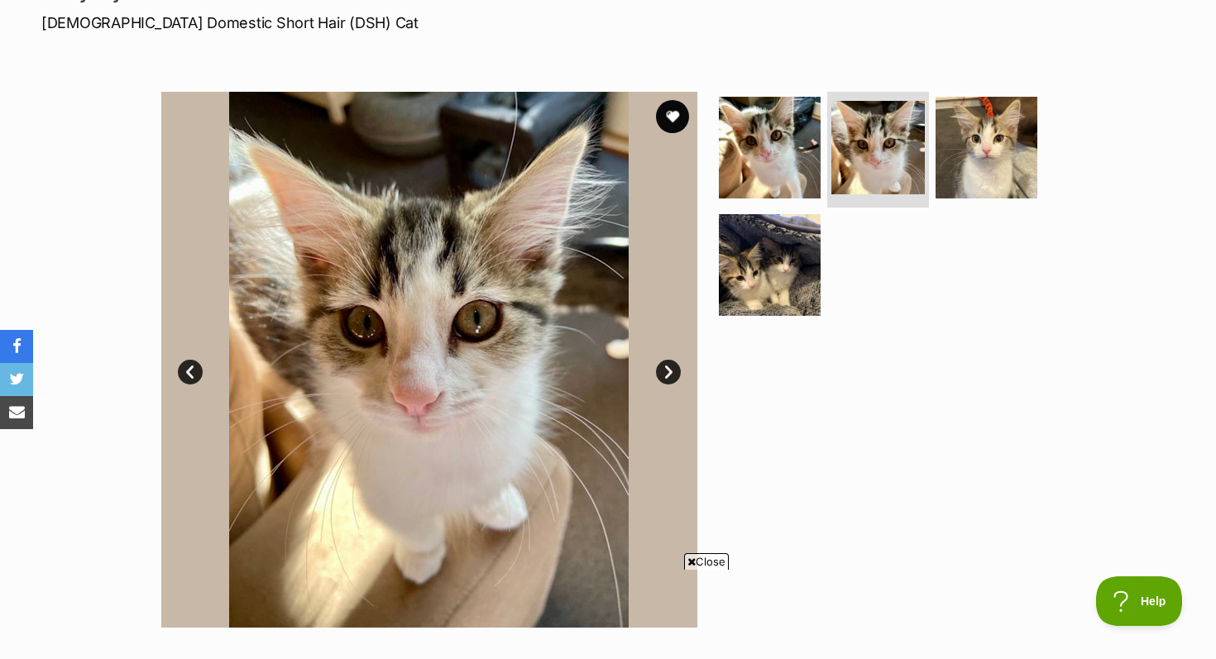
scroll to position [0, 0]
click at [666, 375] on link "Next" at bounding box center [668, 372] width 25 height 25
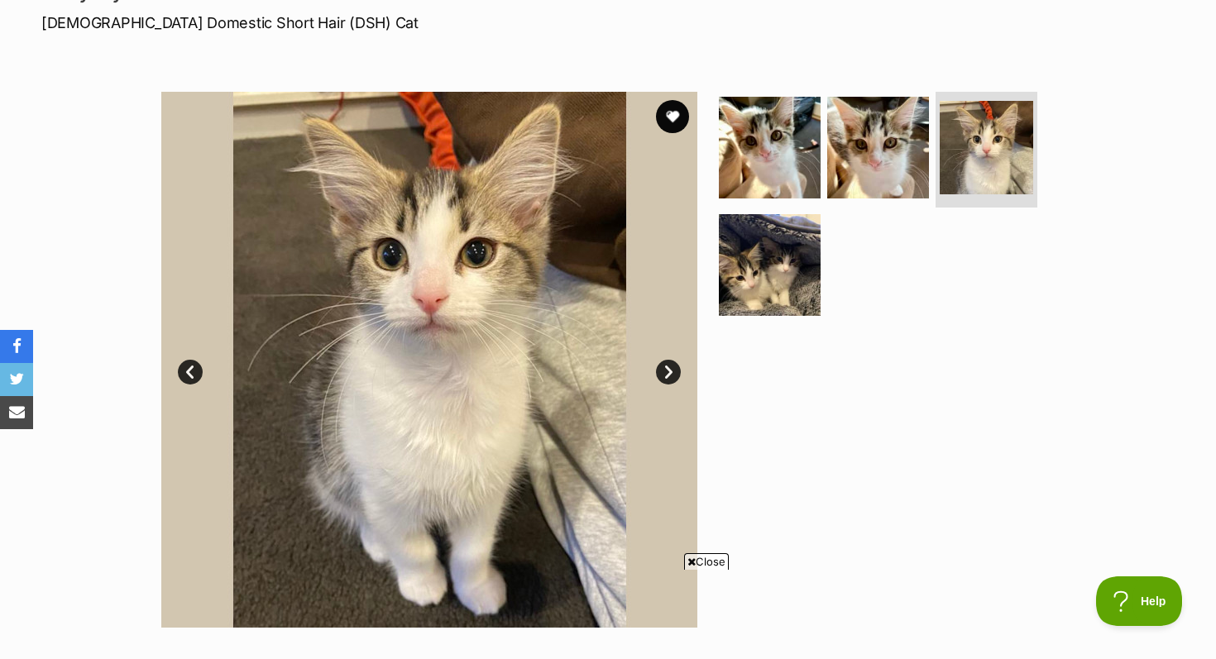
click at [665, 378] on link "Next" at bounding box center [668, 372] width 25 height 25
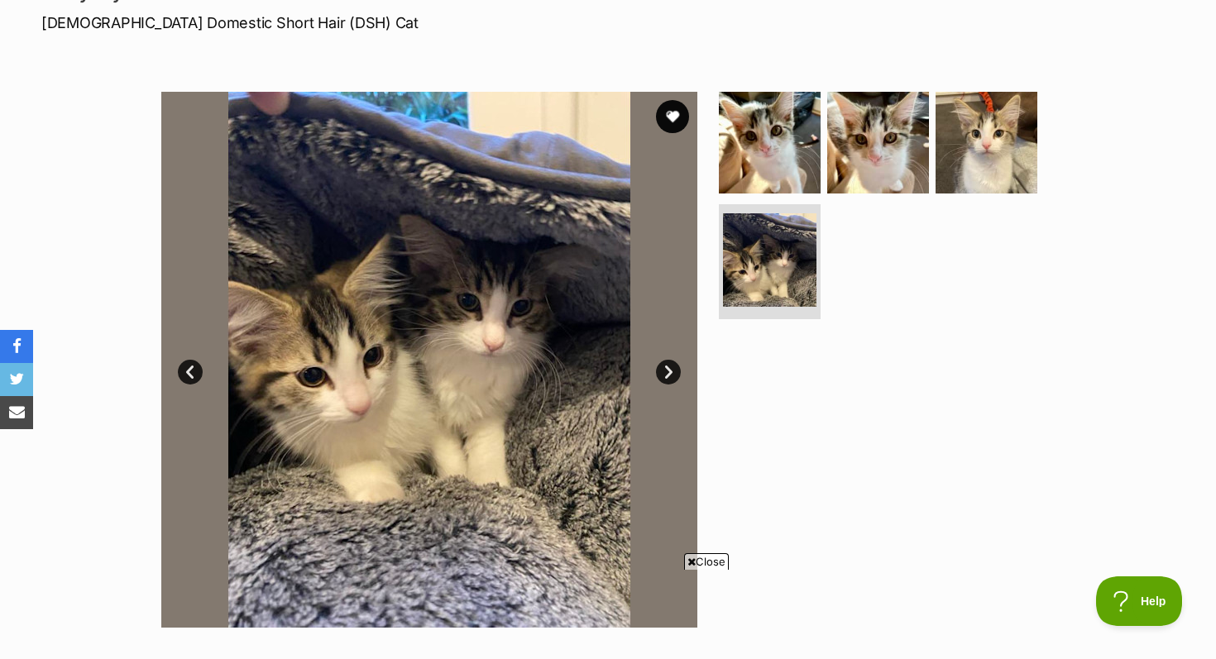
click at [664, 380] on link "Next" at bounding box center [668, 372] width 25 height 25
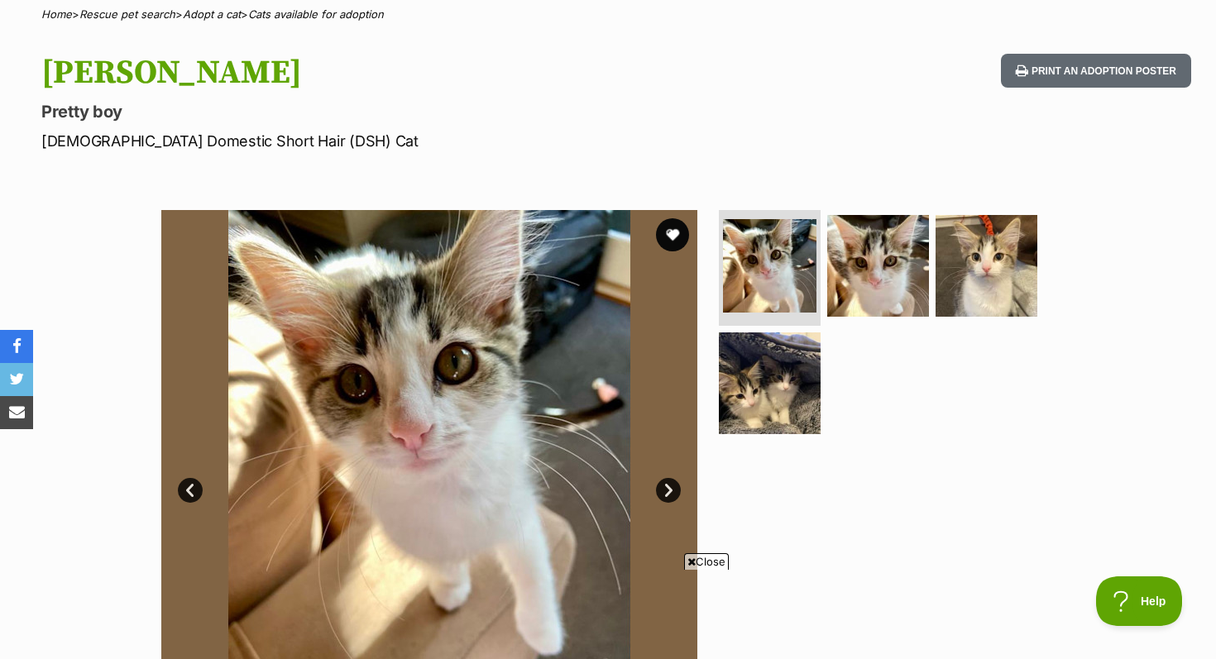
scroll to position [135, 0]
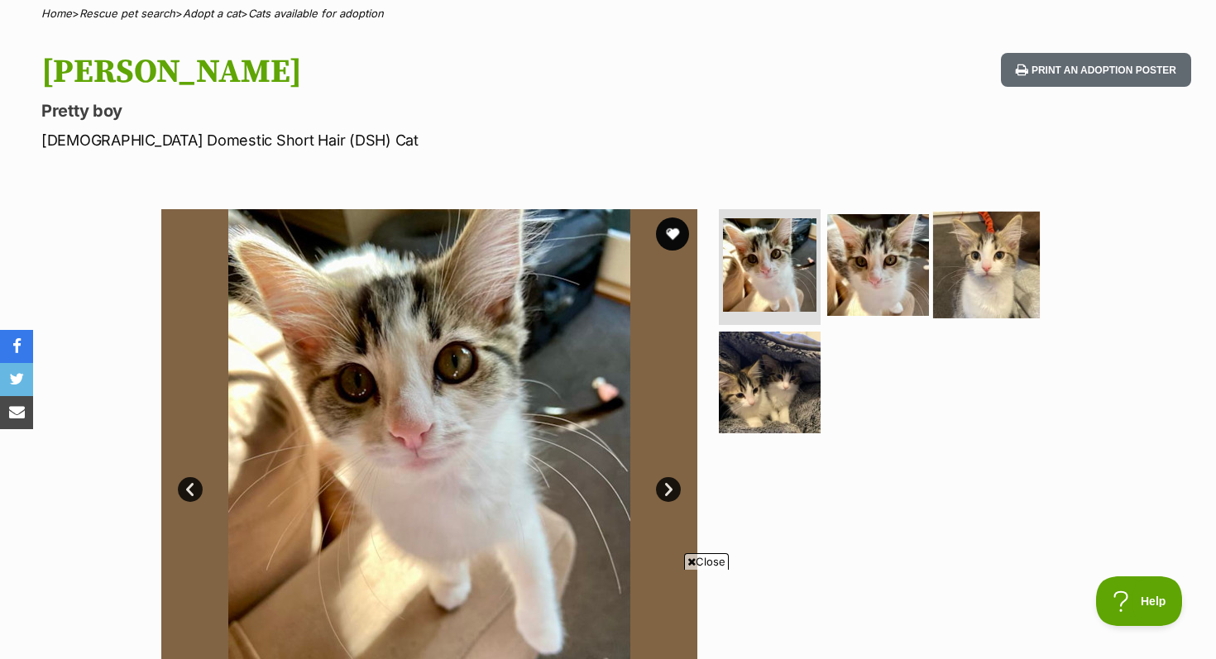
click at [987, 279] on img at bounding box center [986, 265] width 107 height 107
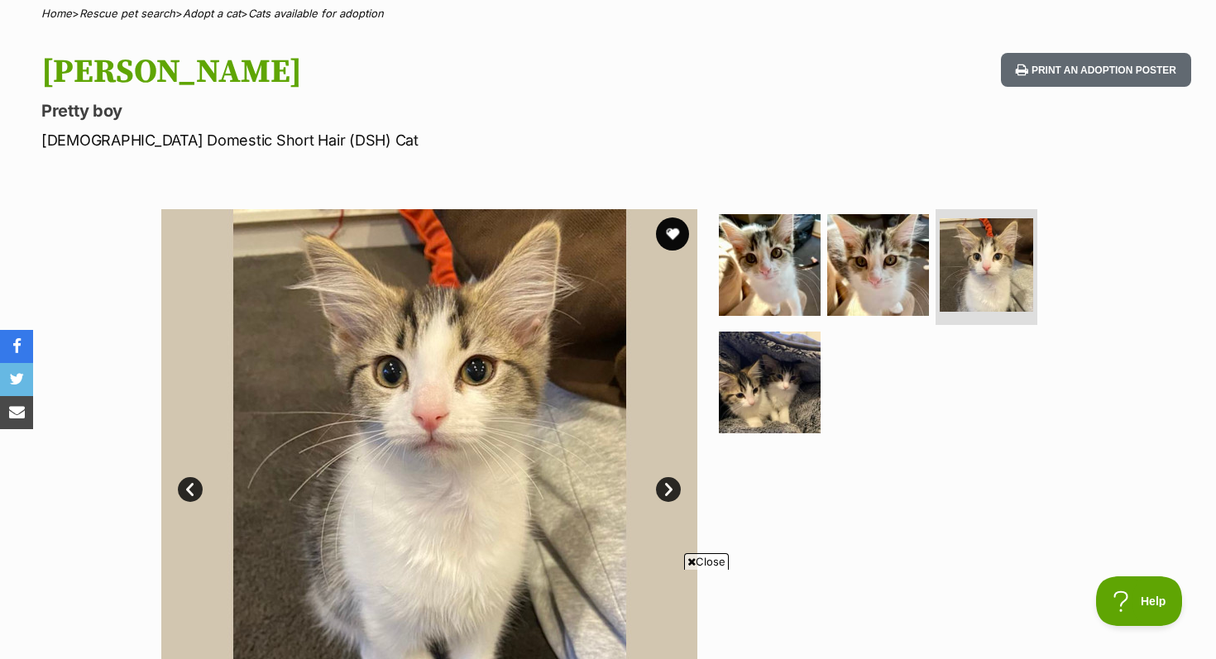
scroll to position [0, 0]
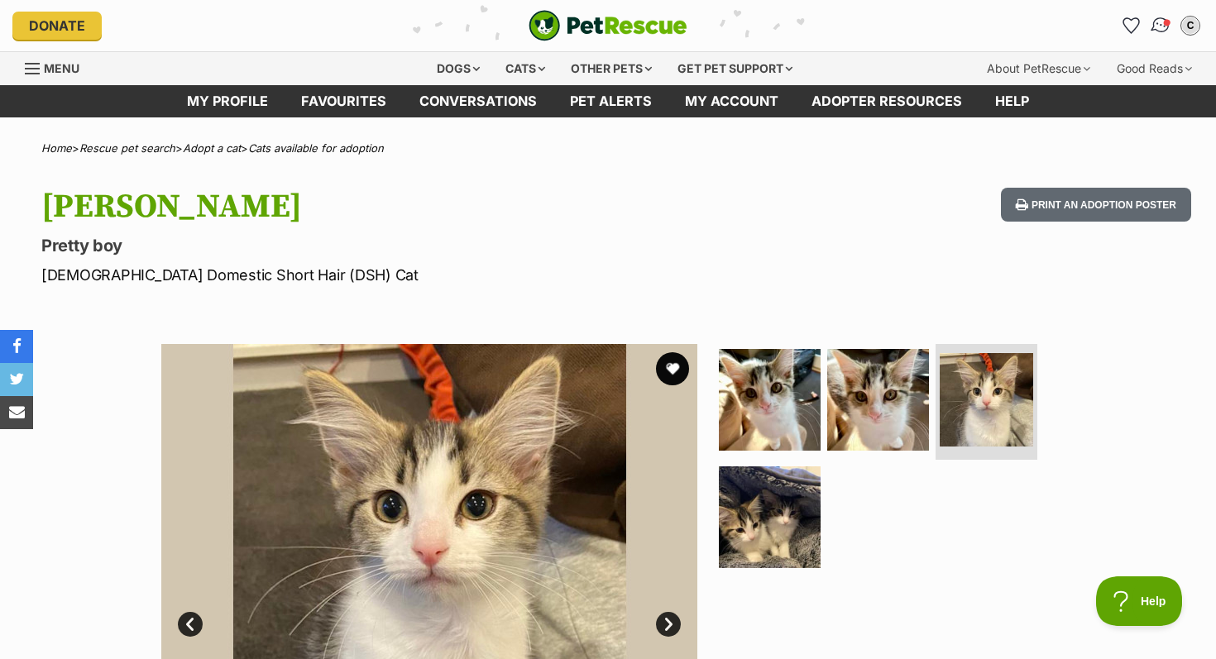
click at [1159, 33] on img "Conversations" at bounding box center [1160, 25] width 22 height 21
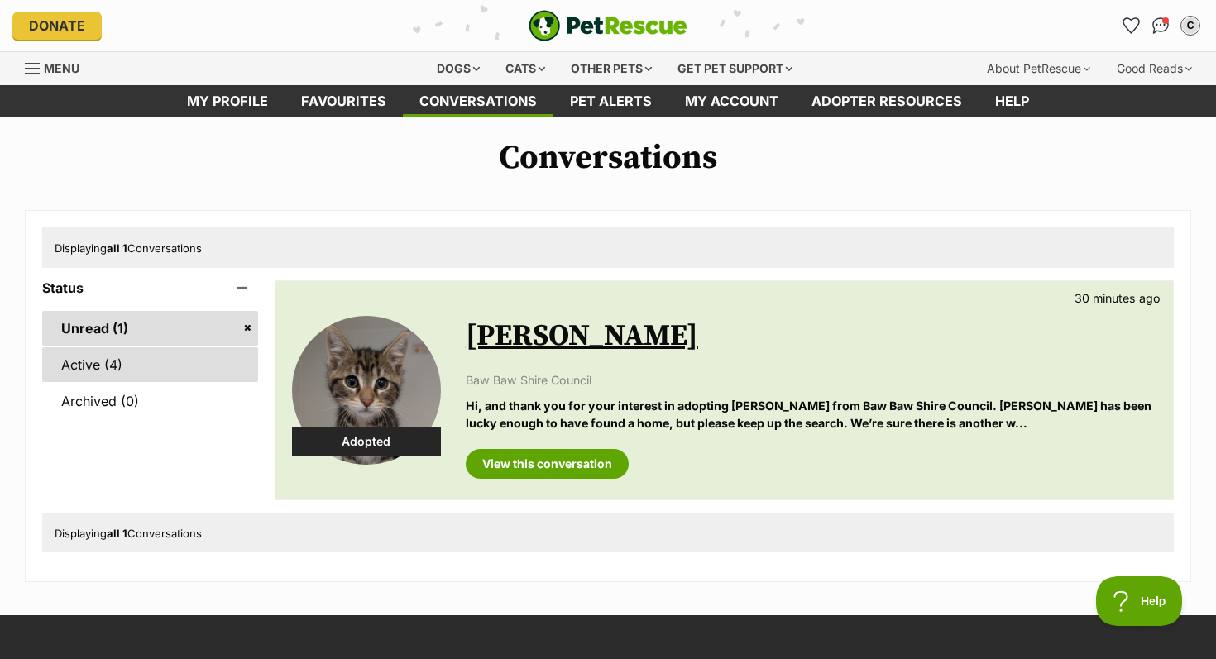
click at [117, 368] on link "Active (4)" at bounding box center [150, 364] width 216 height 35
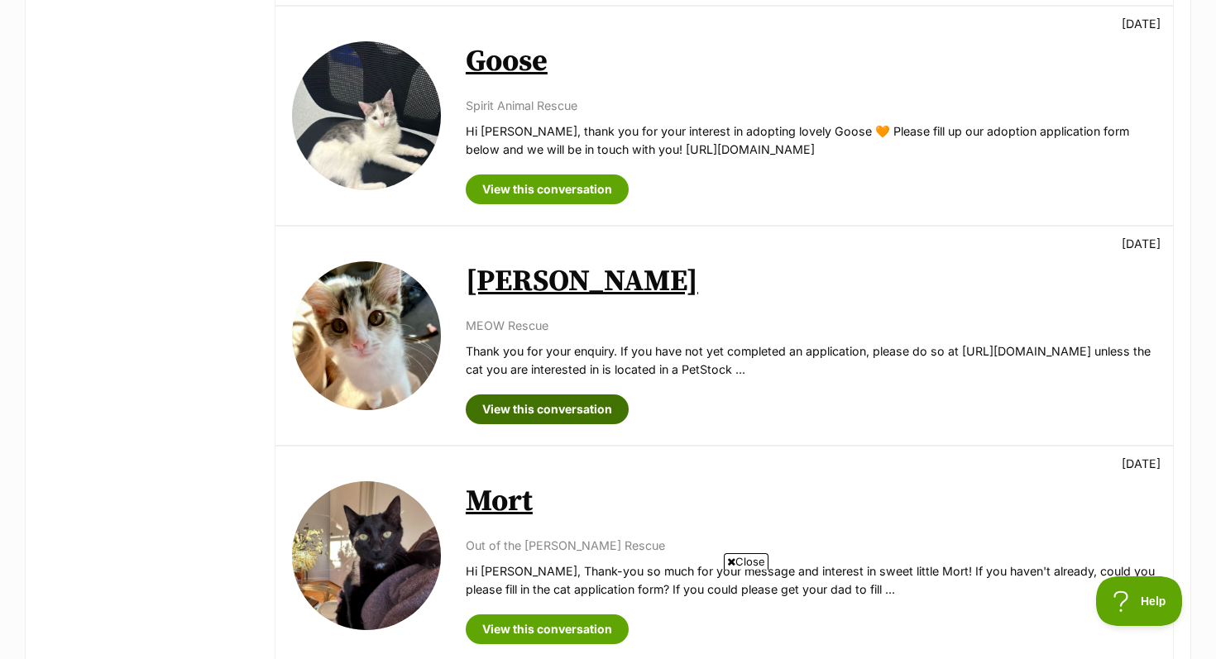
click at [542, 404] on link "View this conversation" at bounding box center [547, 409] width 163 height 30
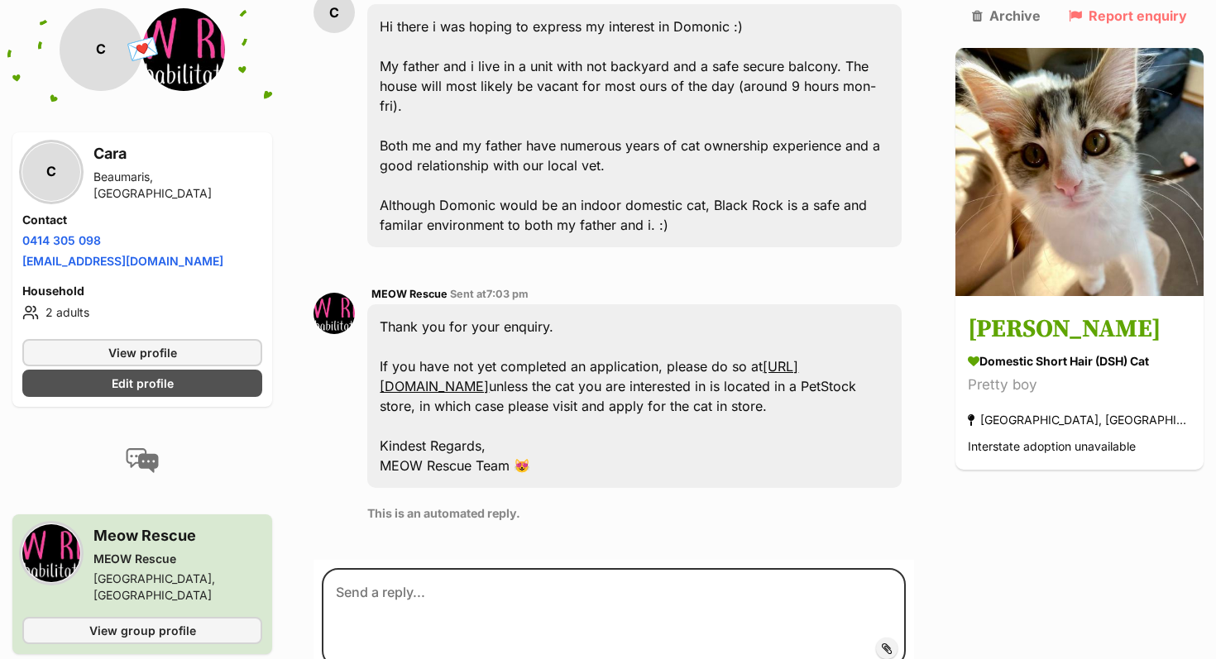
scroll to position [473, 0]
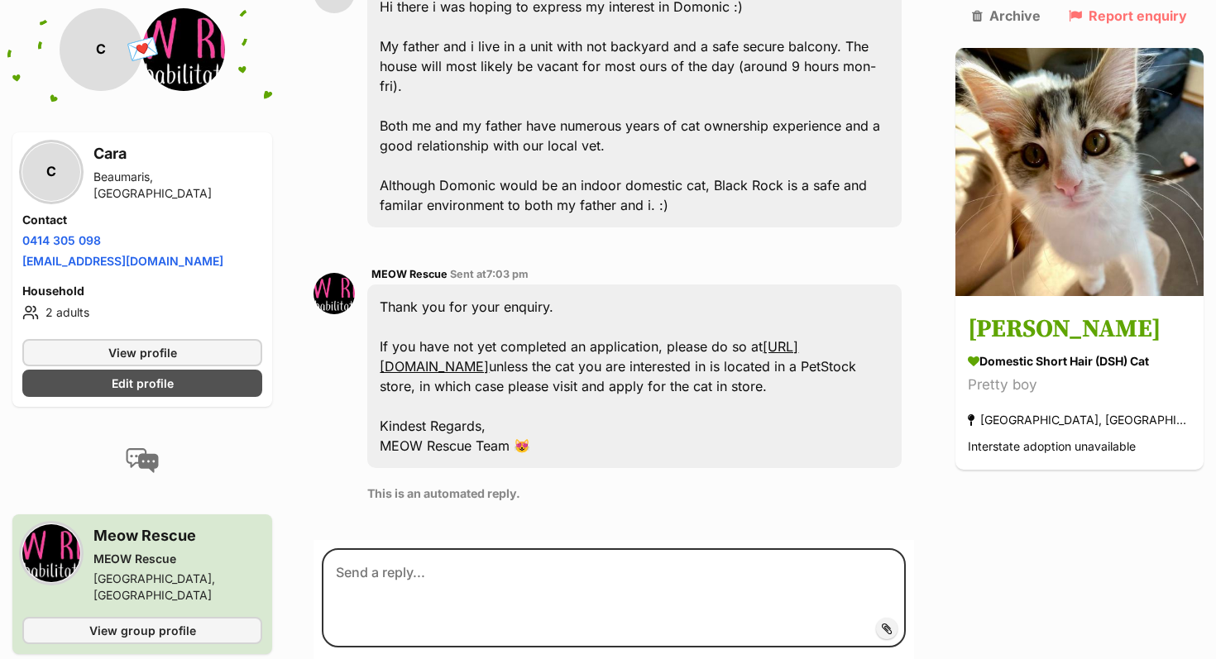
click at [546, 338] on link "[URL][DOMAIN_NAME]" at bounding box center [589, 356] width 418 height 36
